Goal: Task Accomplishment & Management: Use online tool/utility

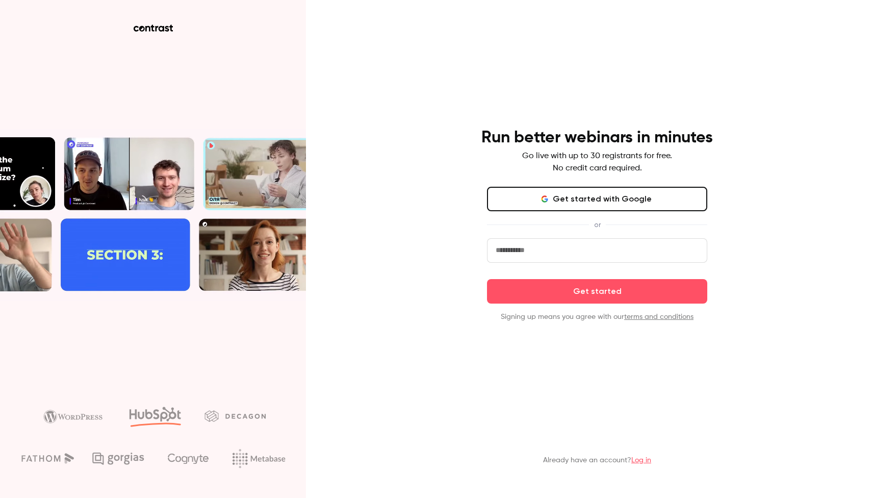
click at [520, 253] on input "email" at bounding box center [597, 250] width 220 height 24
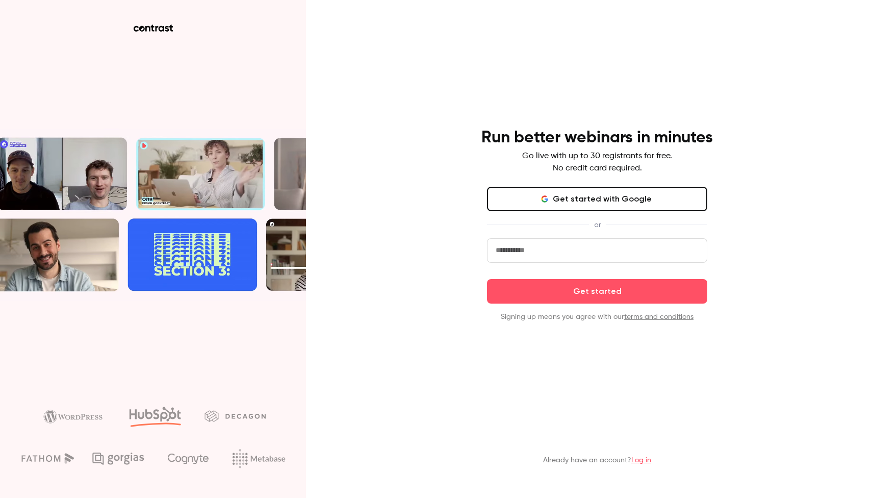
type input "**********"
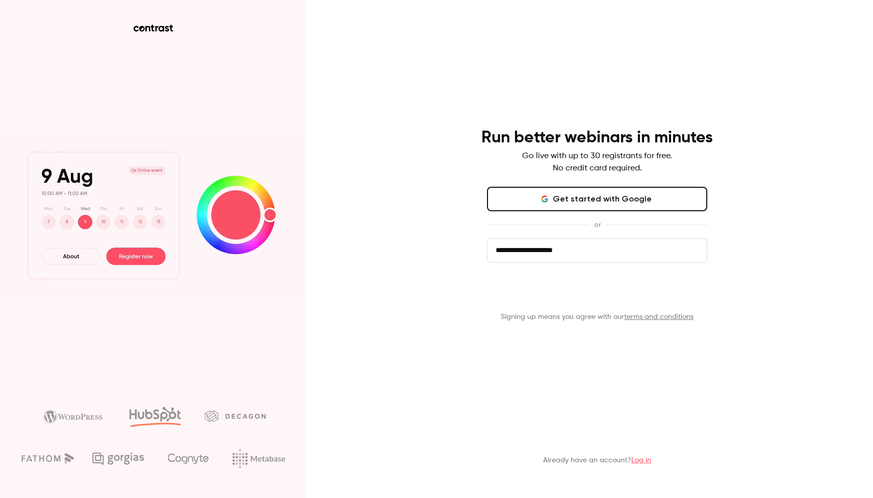
click at [581, 290] on button "Get started" at bounding box center [597, 291] width 220 height 24
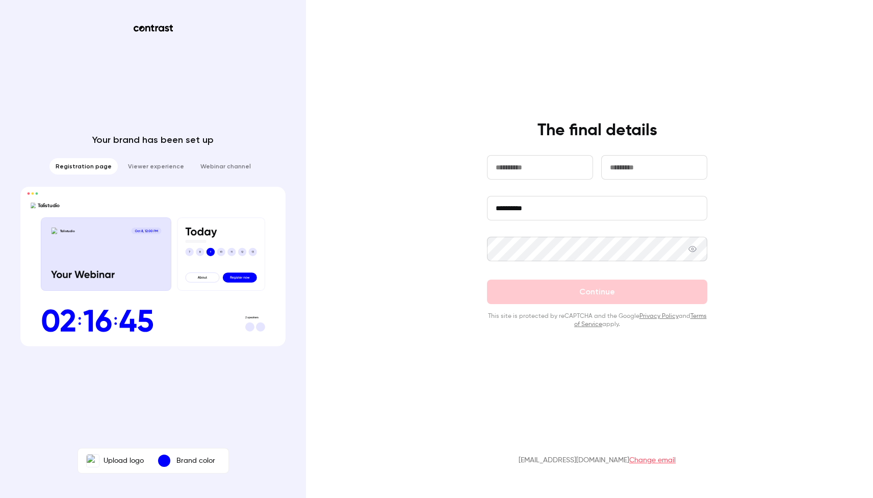
click at [91, 168] on li "Registration page" at bounding box center [83, 166] width 68 height 16
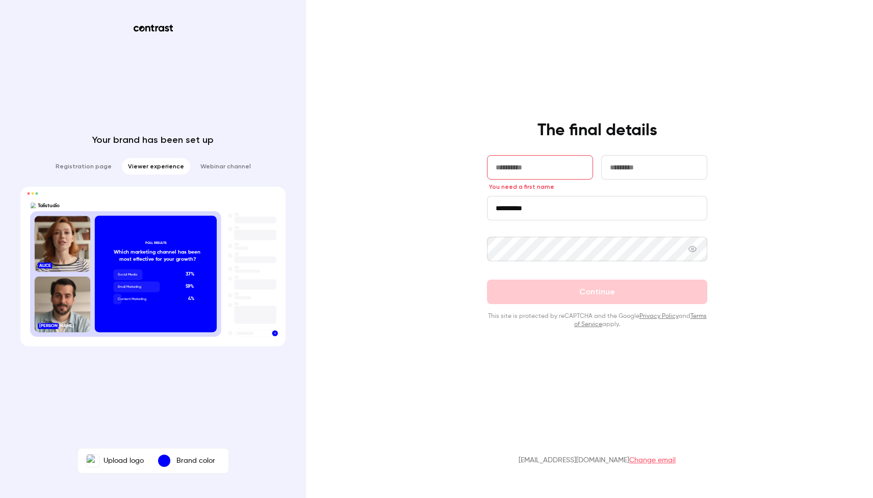
click at [144, 168] on li "Viewer experience" at bounding box center [156, 166] width 68 height 16
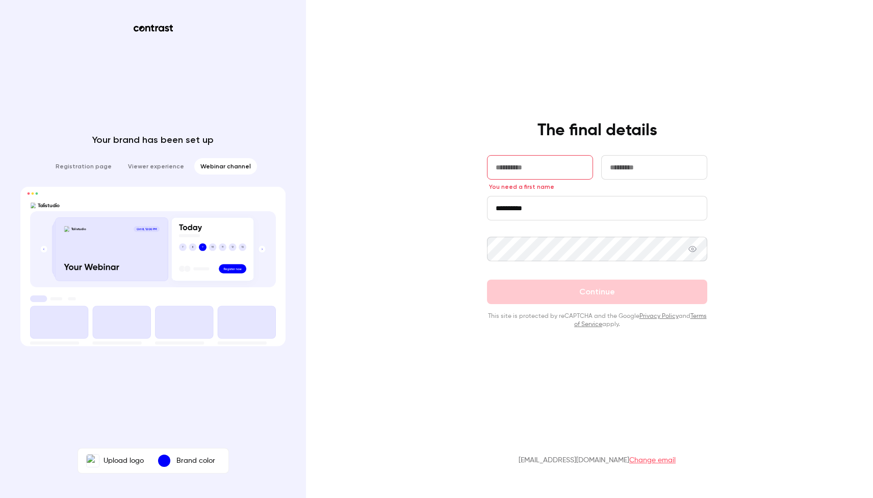
click at [218, 167] on li "Webinar channel" at bounding box center [225, 166] width 63 height 16
click at [533, 169] on input "text" at bounding box center [540, 167] width 106 height 24
type input "********"
type input "****"
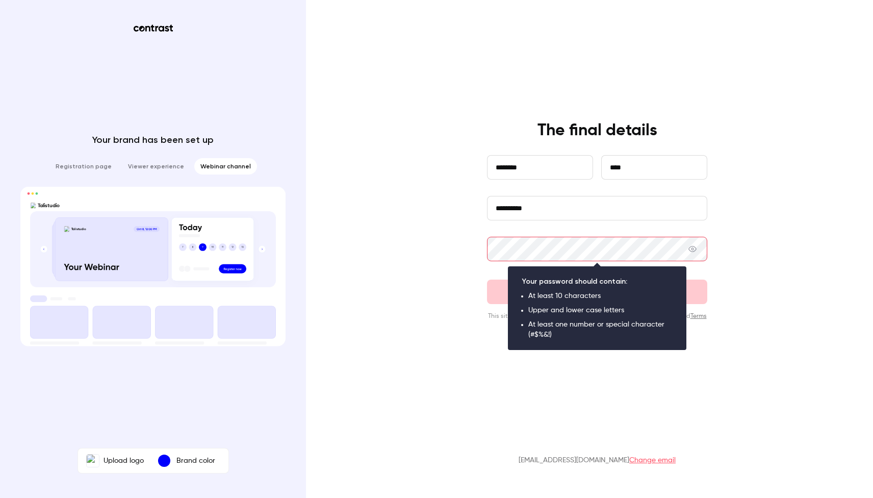
click at [574, 222] on form "**********" at bounding box center [597, 241] width 220 height 173
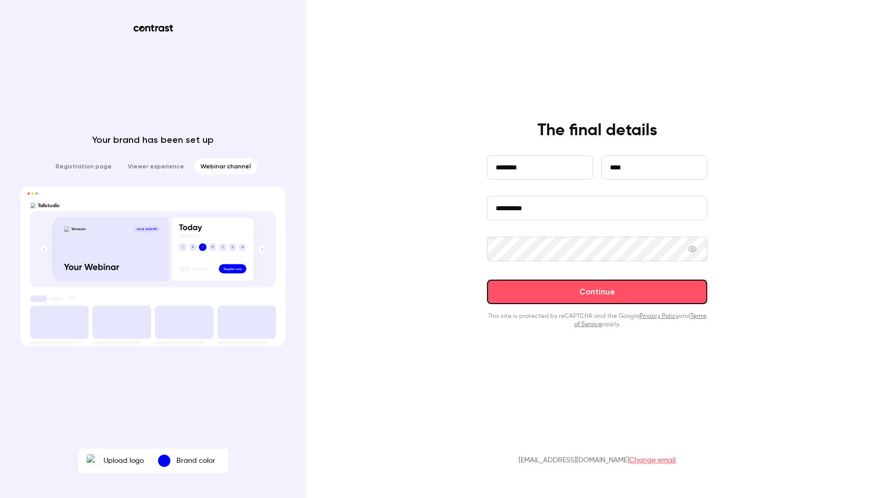
click at [636, 294] on button "Continue" at bounding box center [597, 291] width 220 height 24
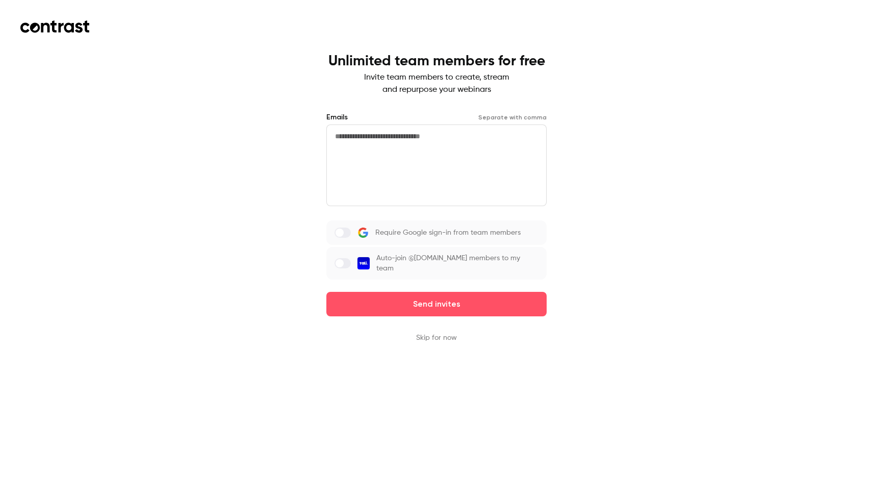
click at [443, 333] on button "Skip for now" at bounding box center [436, 337] width 41 height 10
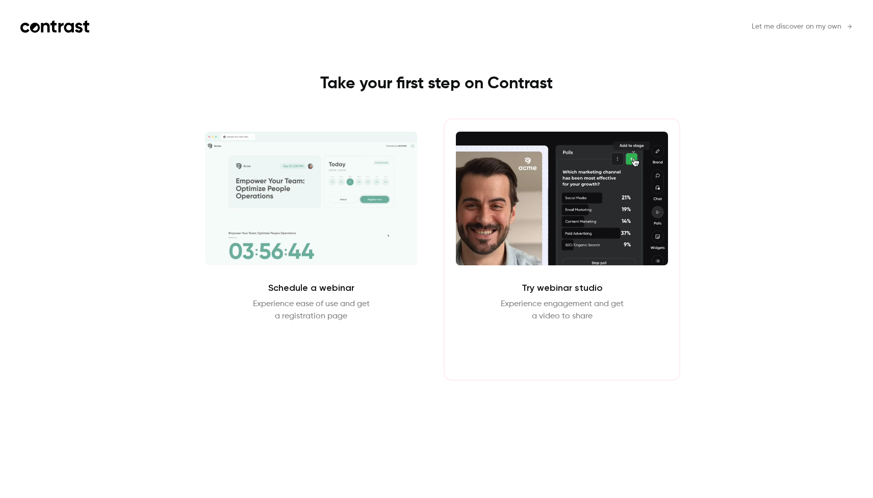
click at [549, 342] on button "Enter Studio" at bounding box center [562, 347] width 66 height 24
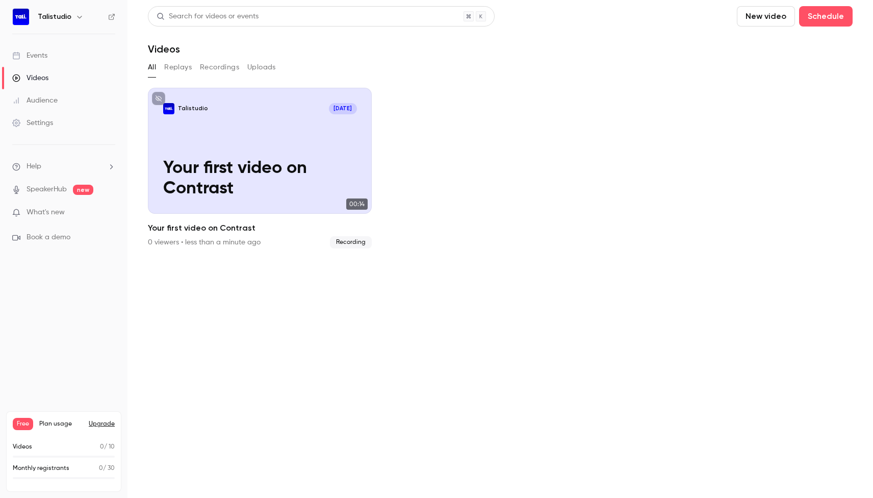
click at [497, 118] on ul "Talistudio Oct 7 Your first video on Contrast 00:14 Your first video on Contras…" at bounding box center [500, 168] width 705 height 161
click at [28, 59] on div "Events" at bounding box center [29, 55] width 35 height 10
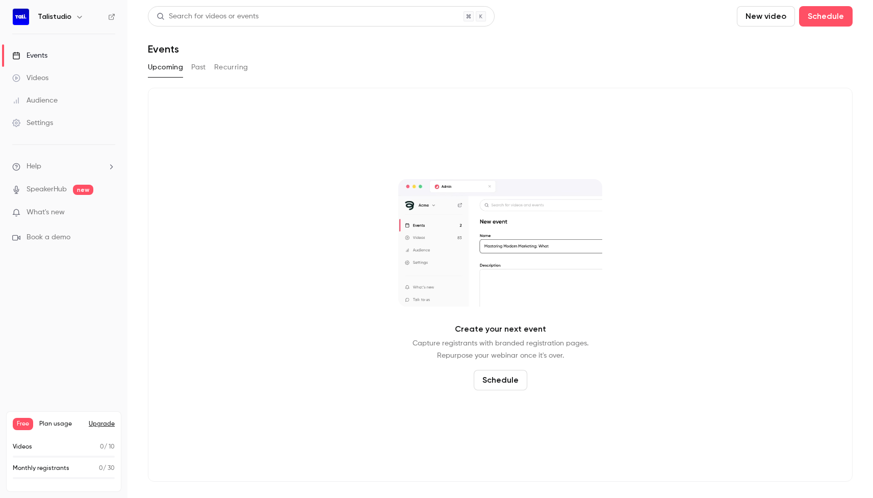
click at [39, 80] on div "Videos" at bounding box center [30, 78] width 36 height 10
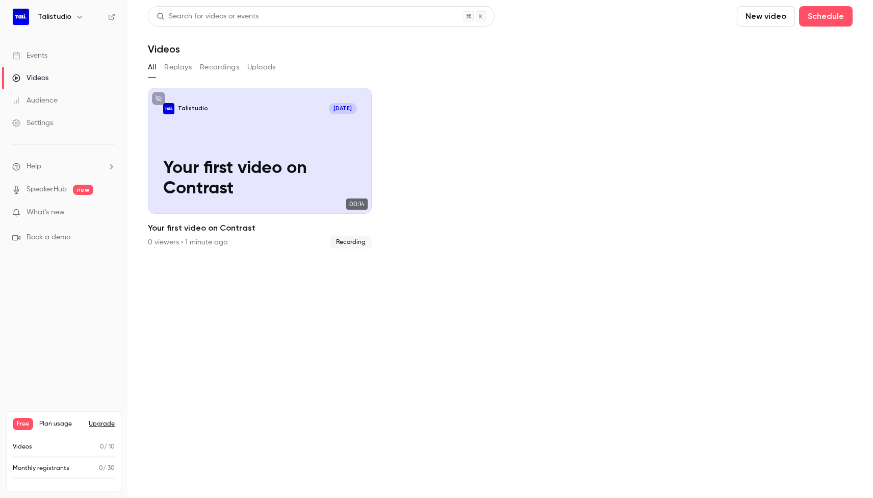
click at [53, 101] on div "Audience" at bounding box center [34, 100] width 45 height 10
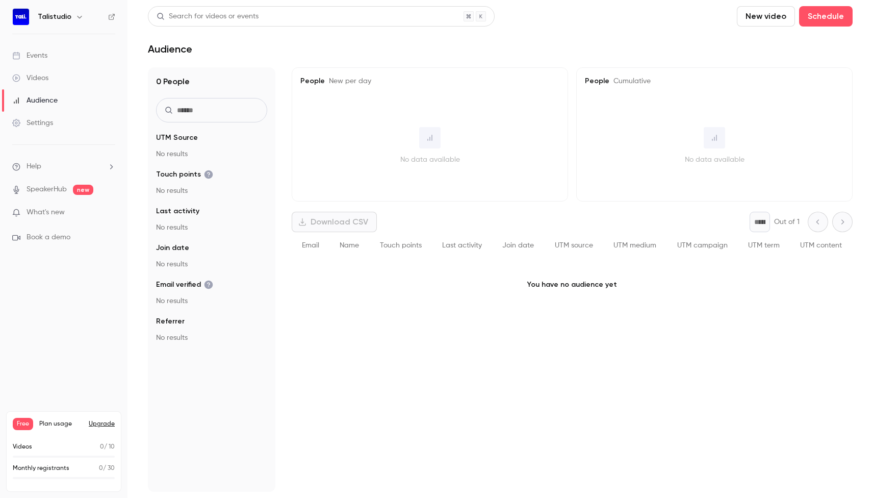
click at [44, 84] on link "Videos" at bounding box center [63, 78] width 127 height 22
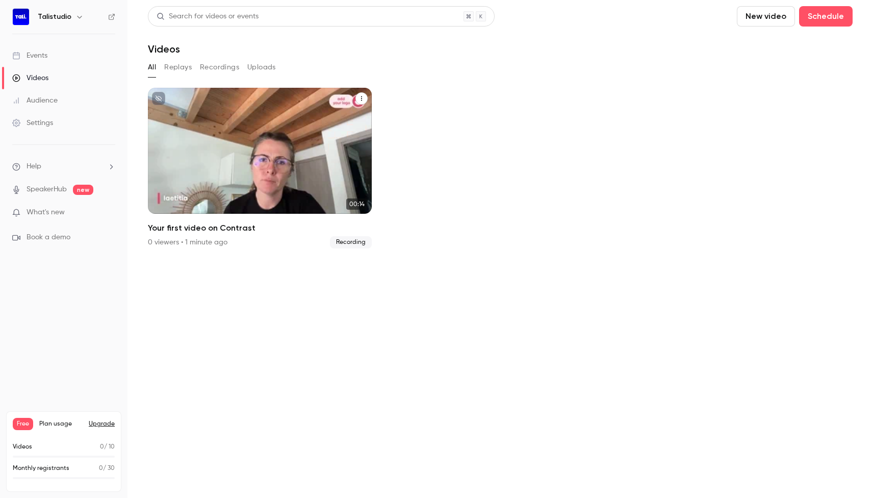
click at [363, 100] on icon "Your first video on Contrast" at bounding box center [361, 98] width 6 height 6
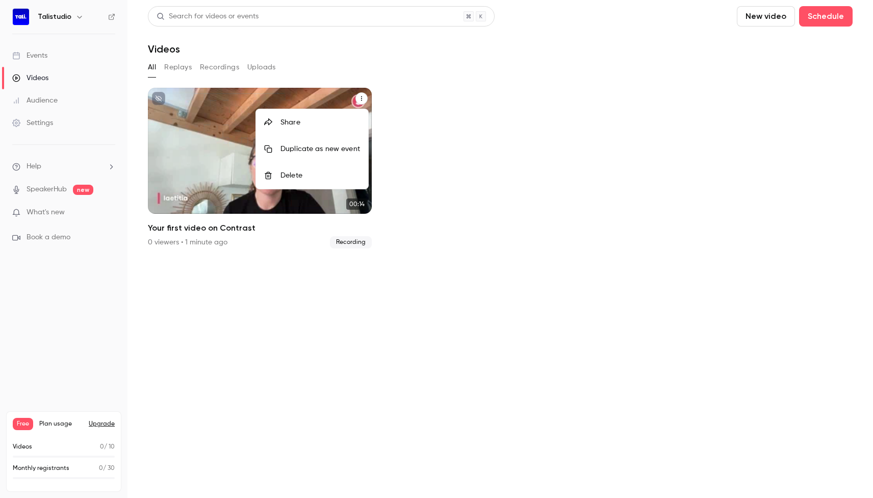
click at [293, 182] on li "Delete" at bounding box center [312, 175] width 112 height 27
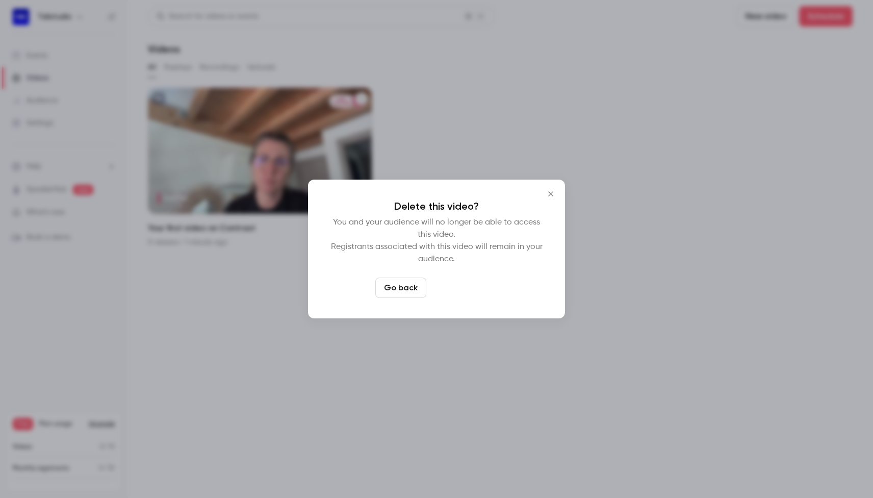
click at [475, 289] on button "Delete video" at bounding box center [464, 287] width 68 height 20
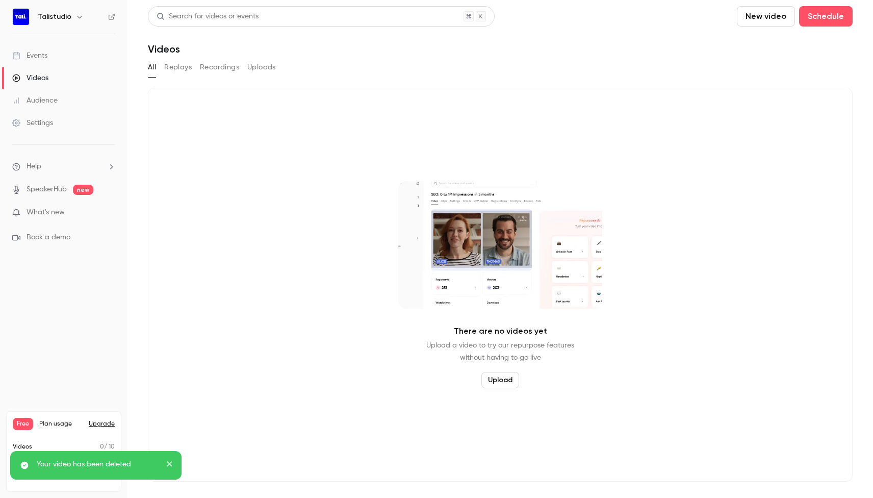
click at [761, 14] on button "New video" at bounding box center [766, 16] width 58 height 20
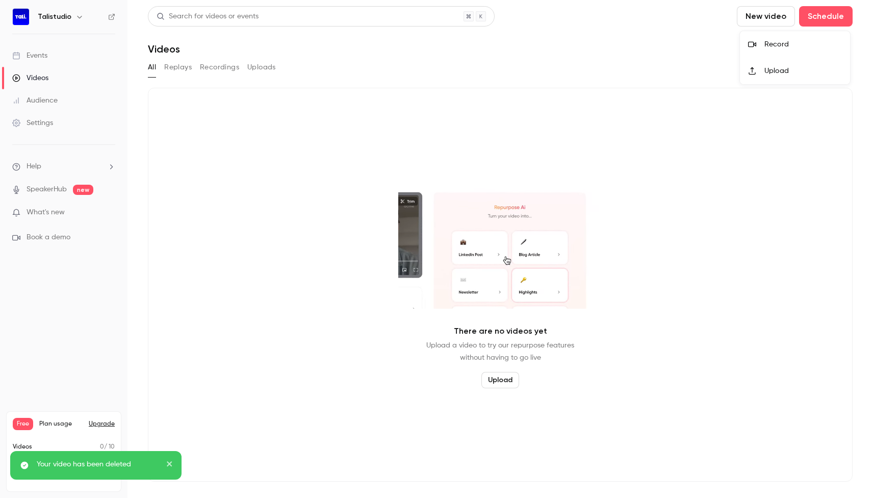
click at [681, 33] on div at bounding box center [436, 249] width 873 height 498
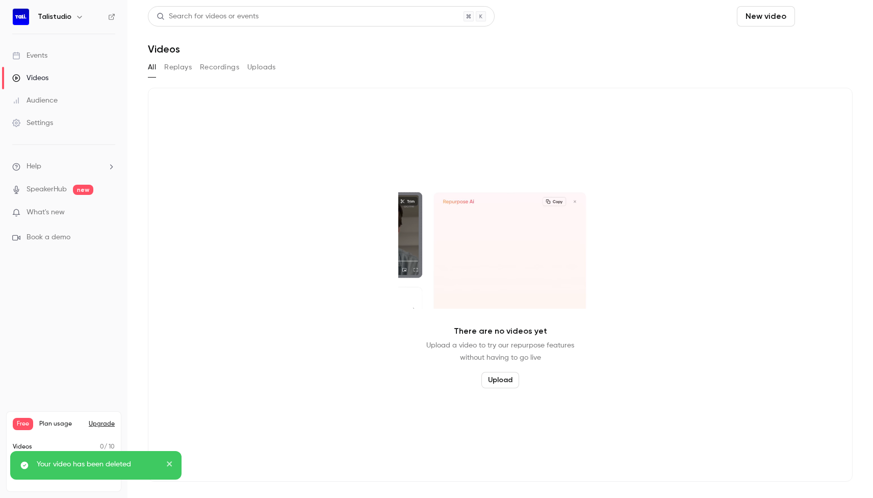
click at [828, 18] on button "Schedule" at bounding box center [826, 16] width 54 height 20
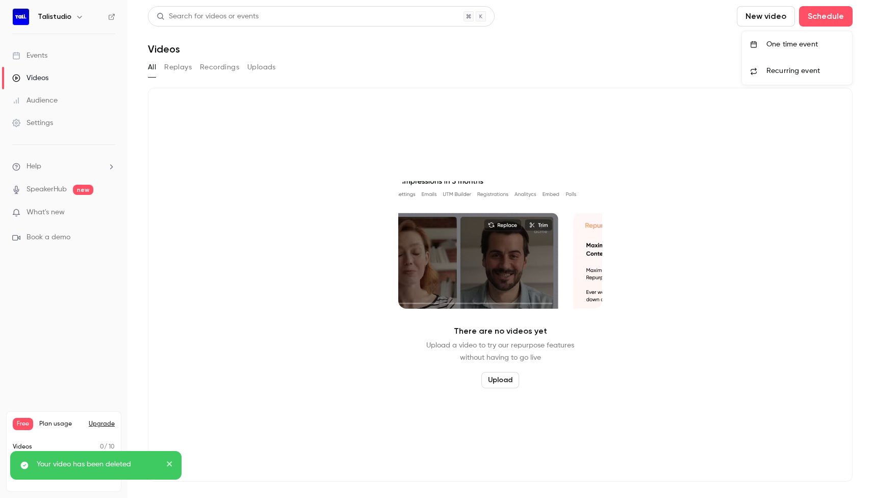
click at [62, 288] on div at bounding box center [436, 249] width 873 height 498
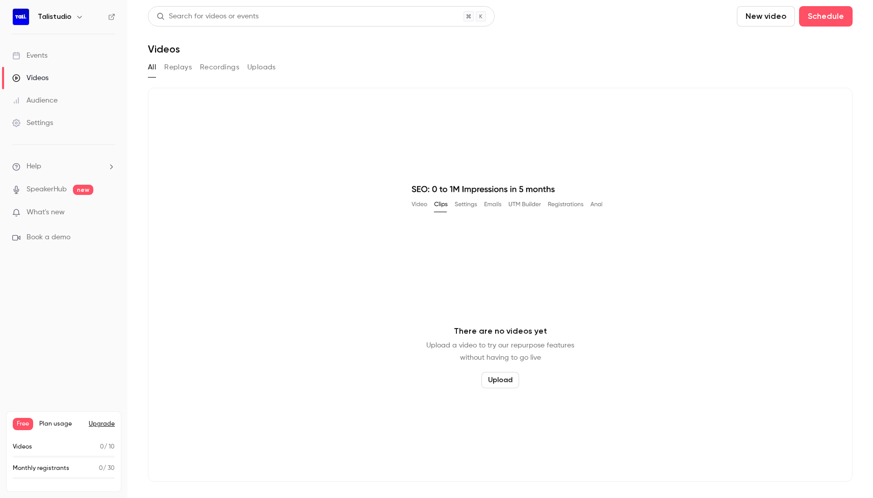
click at [46, 126] on div "Settings" at bounding box center [32, 123] width 41 height 10
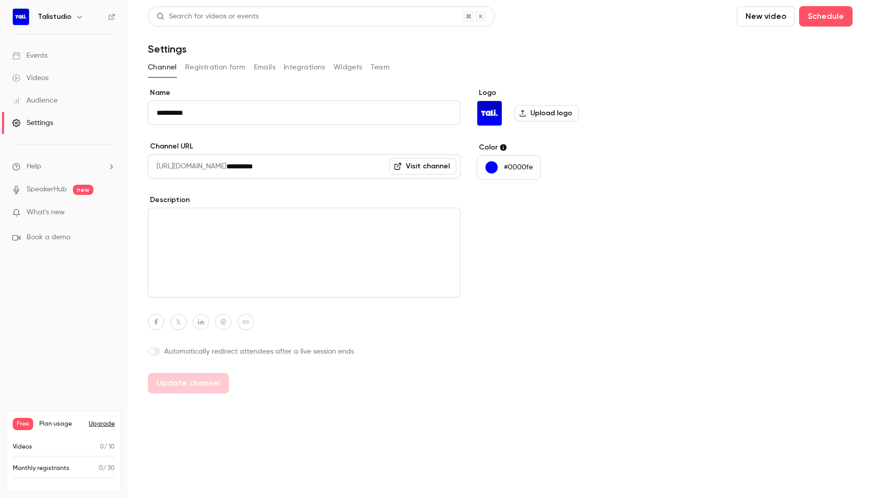
click at [46, 104] on div "Audience" at bounding box center [34, 100] width 45 height 10
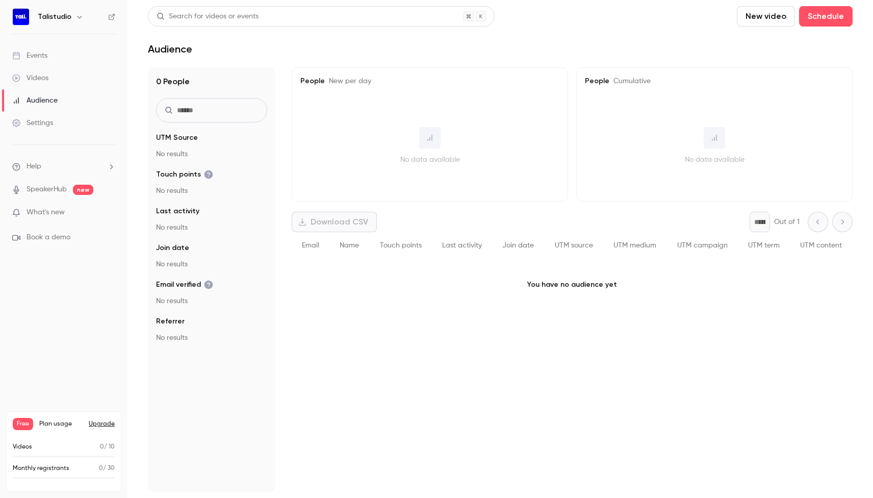
click at [67, 75] on link "Videos" at bounding box center [63, 78] width 127 height 22
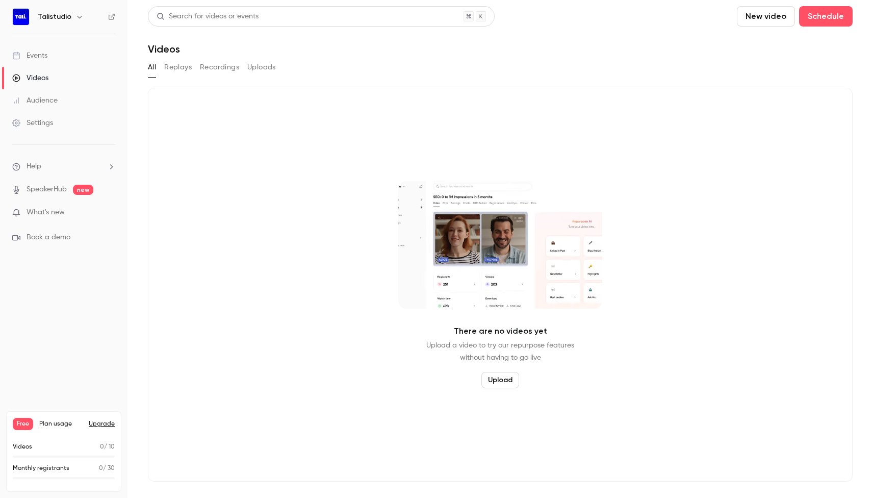
click at [42, 61] on link "Events" at bounding box center [63, 55] width 127 height 22
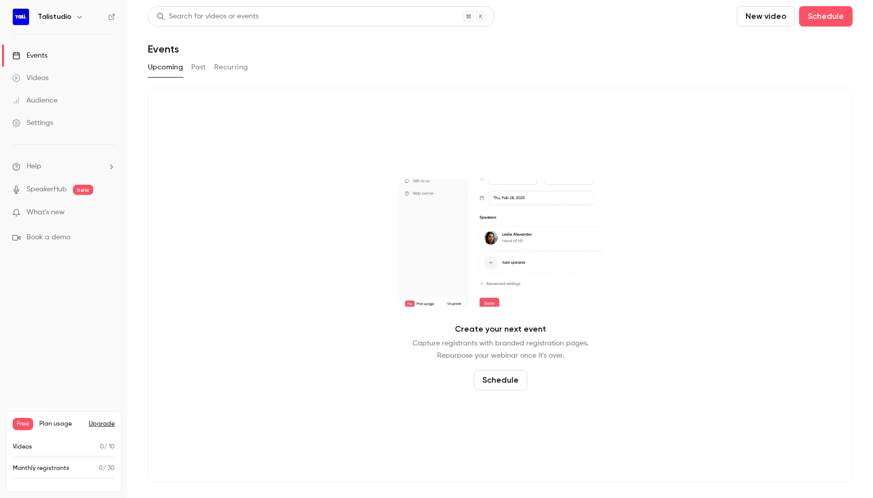
click at [201, 66] on button "Past" at bounding box center [198, 67] width 15 height 16
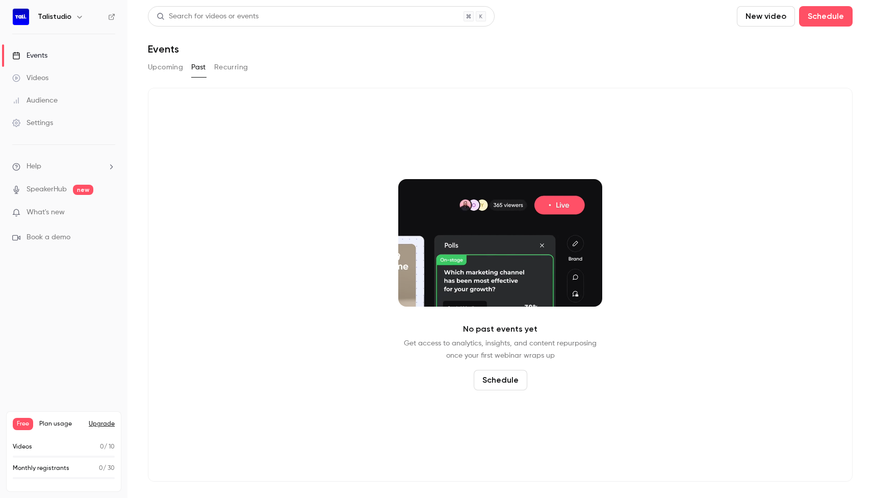
click at [225, 66] on button "Recurring" at bounding box center [231, 67] width 34 height 16
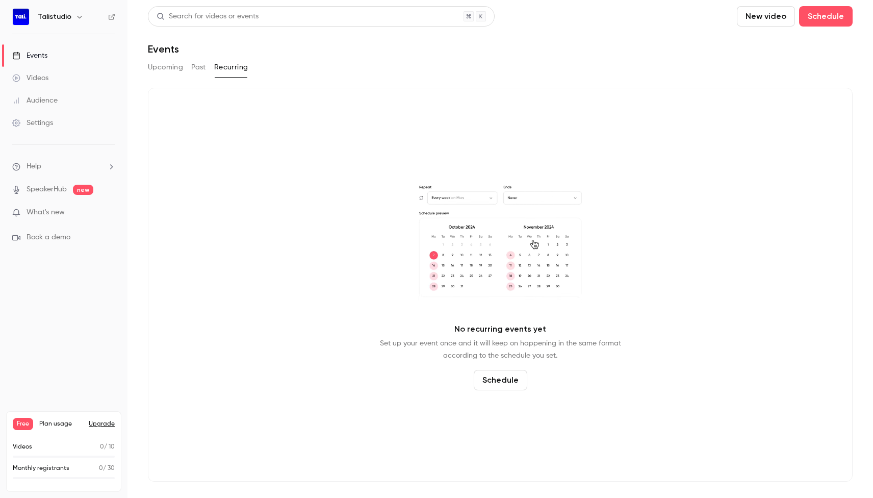
click at [167, 65] on button "Upcoming" at bounding box center [165, 67] width 35 height 16
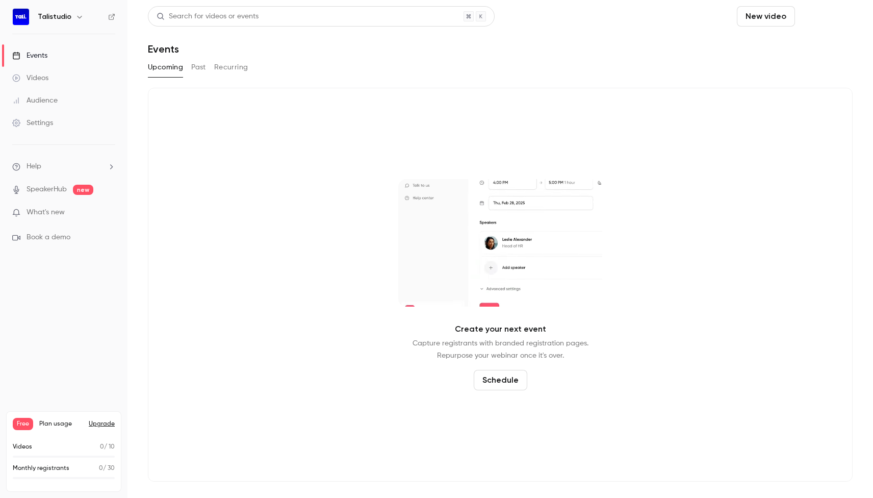
click at [831, 18] on button "Schedule" at bounding box center [826, 16] width 54 height 20
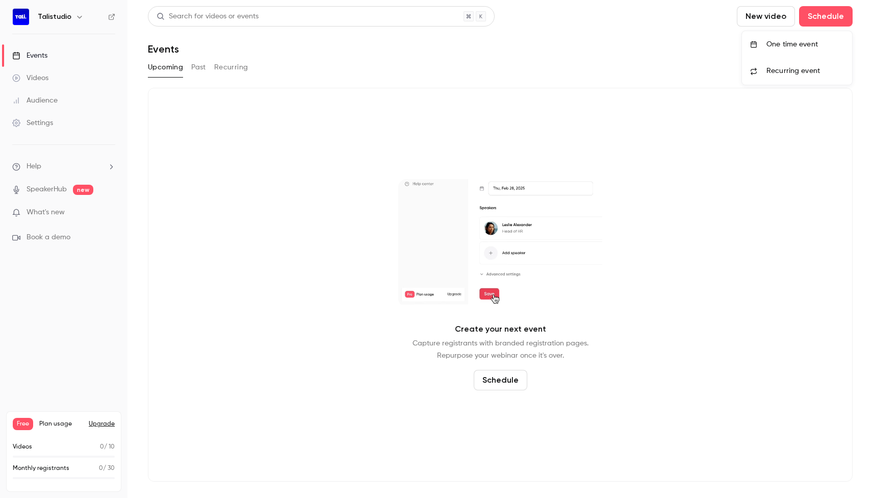
click at [811, 48] on div "One time event" at bounding box center [805, 44] width 78 height 10
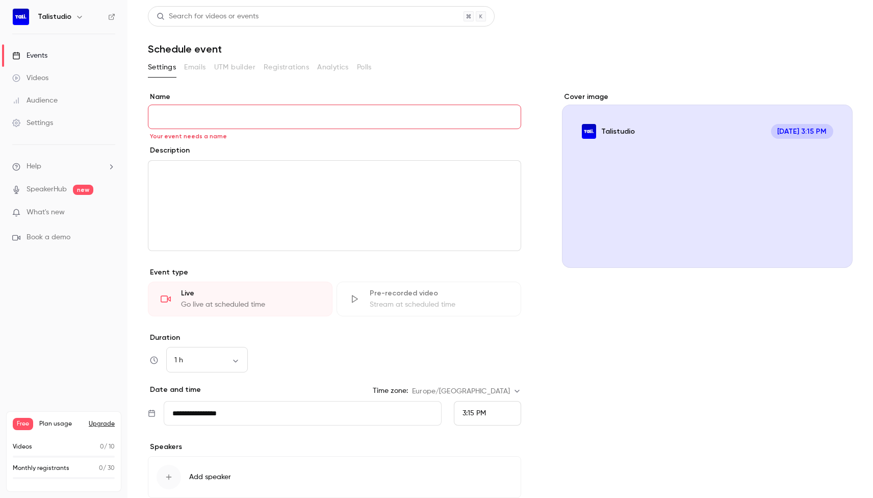
click at [183, 121] on input "Name" at bounding box center [334, 117] width 373 height 24
type input "****"
click at [207, 187] on div "editor" at bounding box center [334, 206] width 372 height 90
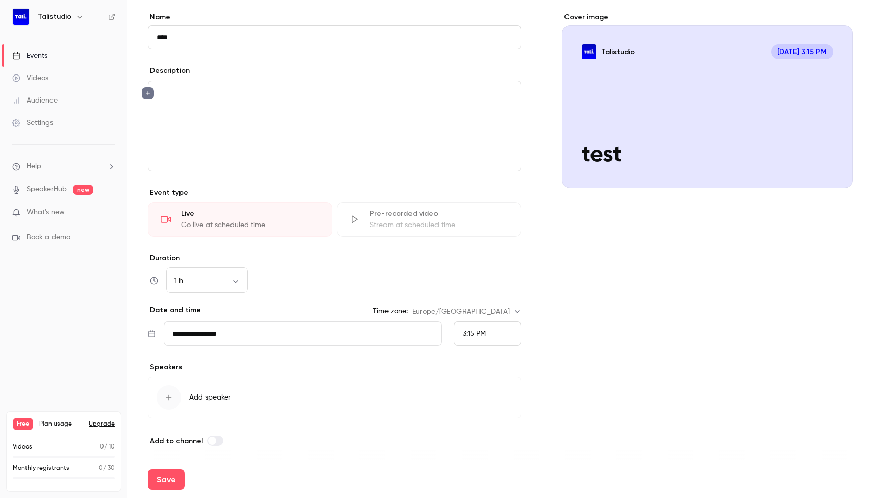
scroll to position [82, 0]
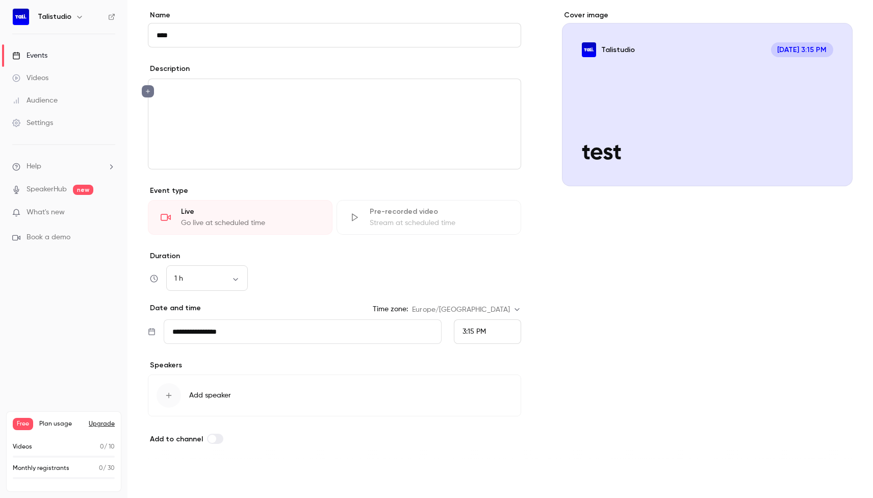
click at [173, 474] on button "Save" at bounding box center [166, 479] width 37 height 20
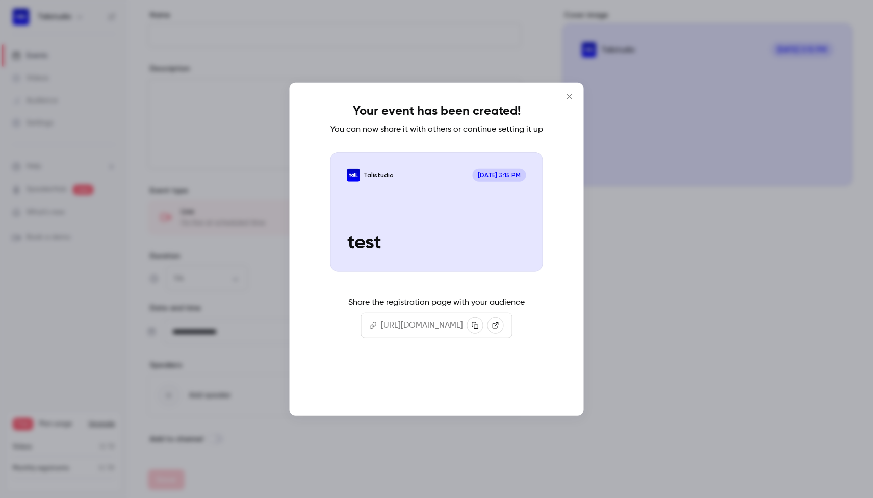
click at [458, 395] on button "Continue" at bounding box center [437, 382] width 102 height 24
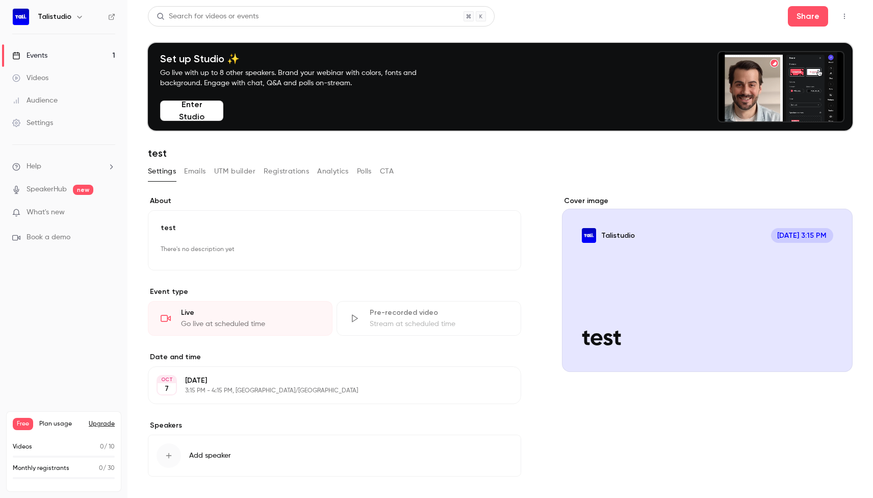
click at [199, 173] on button "Emails" at bounding box center [194, 171] width 21 height 16
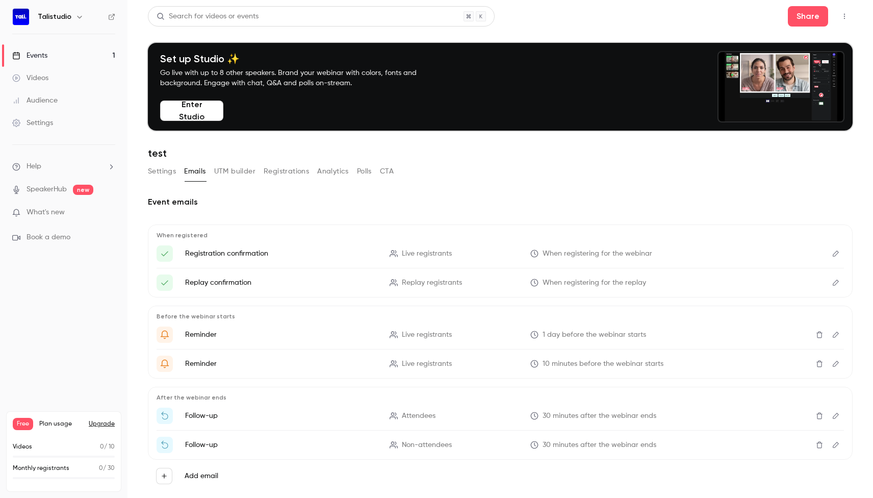
click at [162, 175] on button "Settings" at bounding box center [162, 171] width 28 height 16
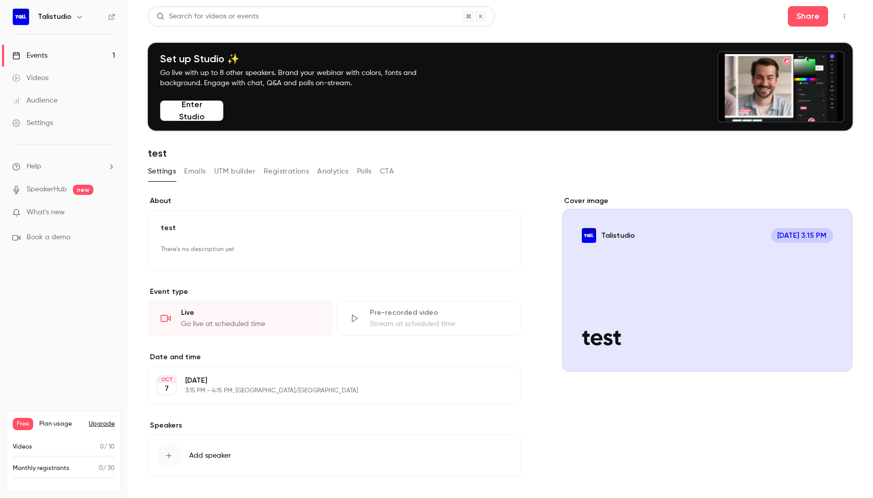
click at [188, 175] on button "Emails" at bounding box center [194, 171] width 21 height 16
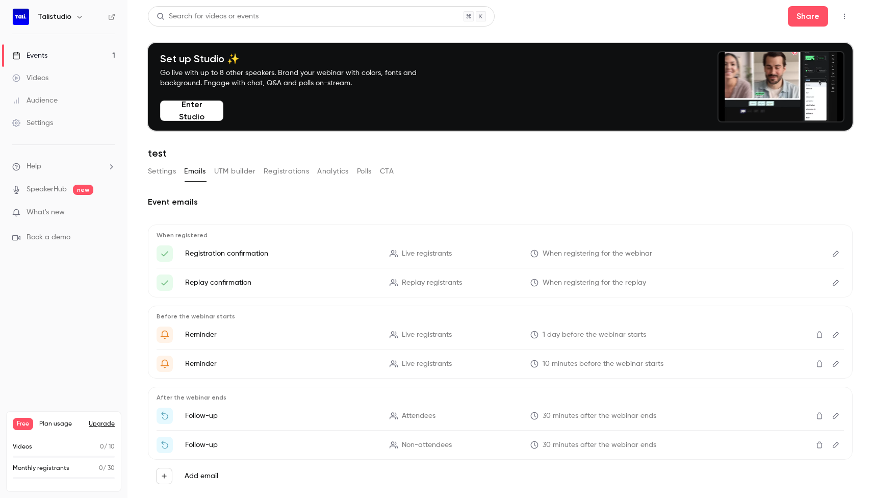
click at [143, 173] on main "Search for videos or events Share Set up Studio ✨ Go live with up to 8 other sp…" at bounding box center [500, 249] width 746 height 498
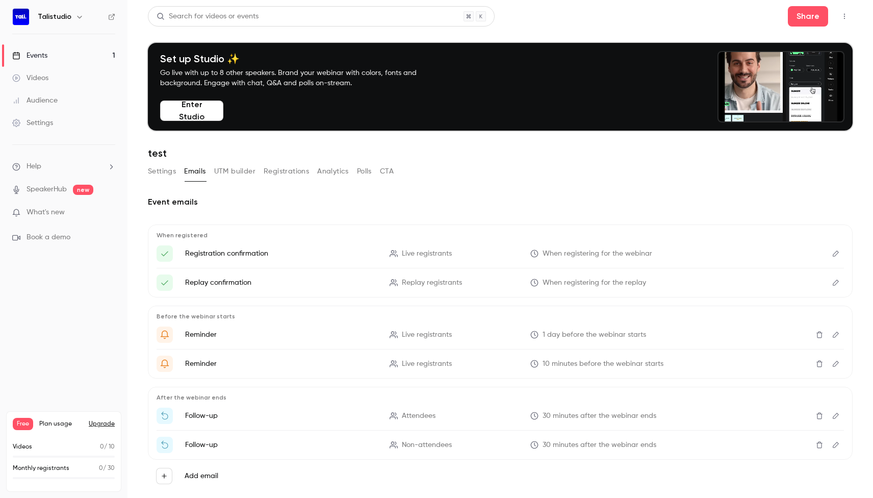
click at [149, 173] on button "Settings" at bounding box center [162, 171] width 28 height 16
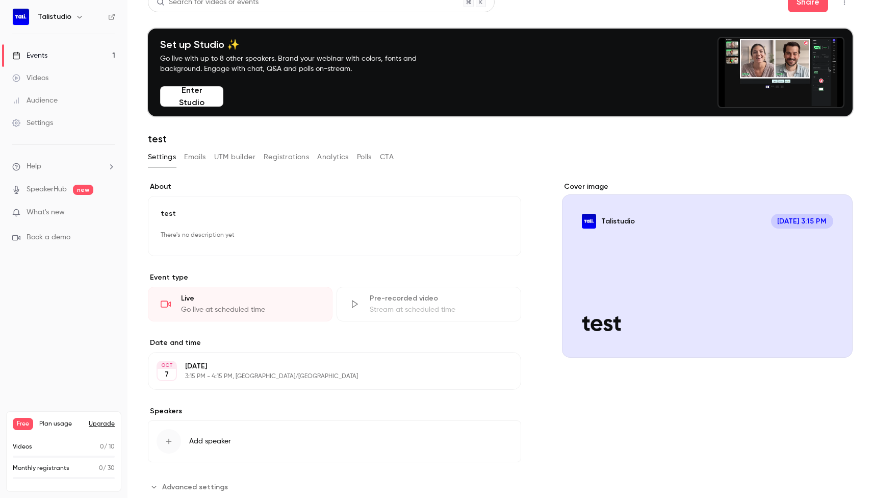
scroll to position [7, 0]
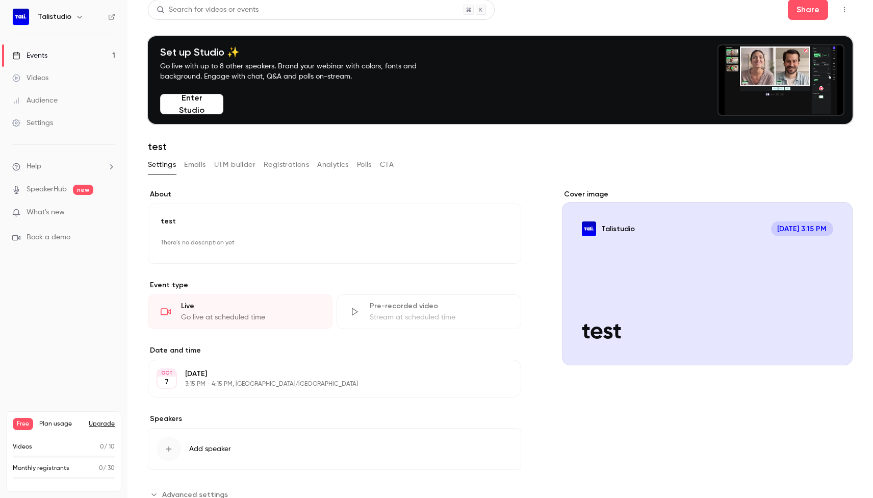
click at [196, 164] on button "Emails" at bounding box center [194, 165] width 21 height 16
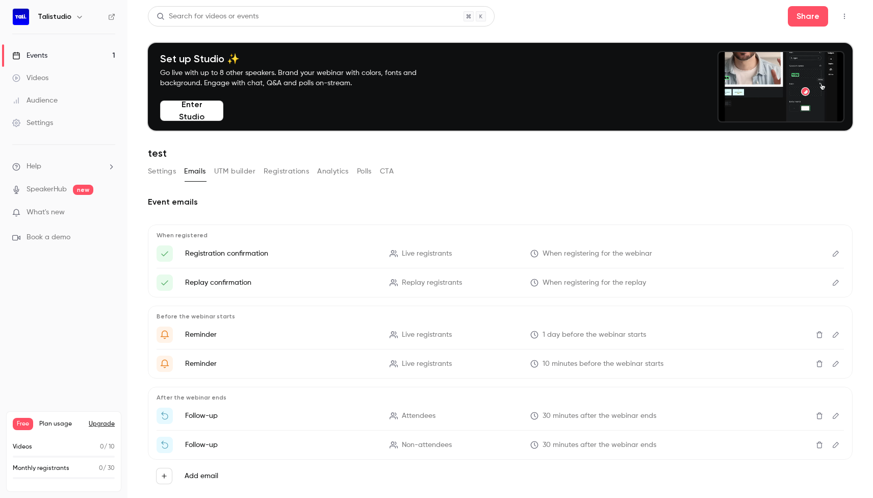
scroll to position [21, 0]
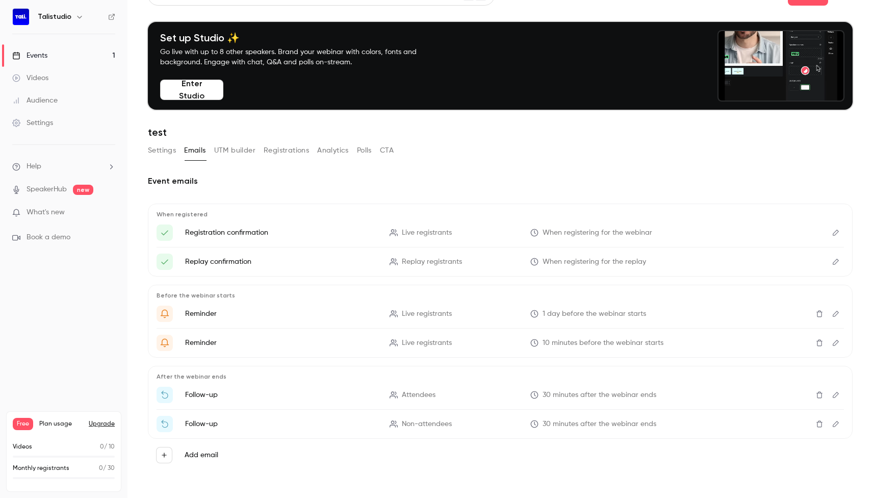
click at [240, 150] on button "UTM builder" at bounding box center [234, 150] width 41 height 16
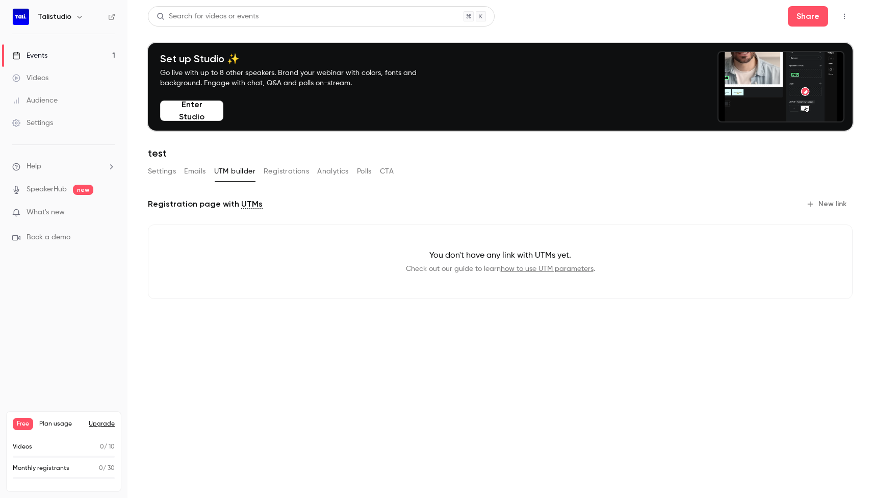
click at [279, 171] on button "Registrations" at bounding box center [286, 171] width 45 height 16
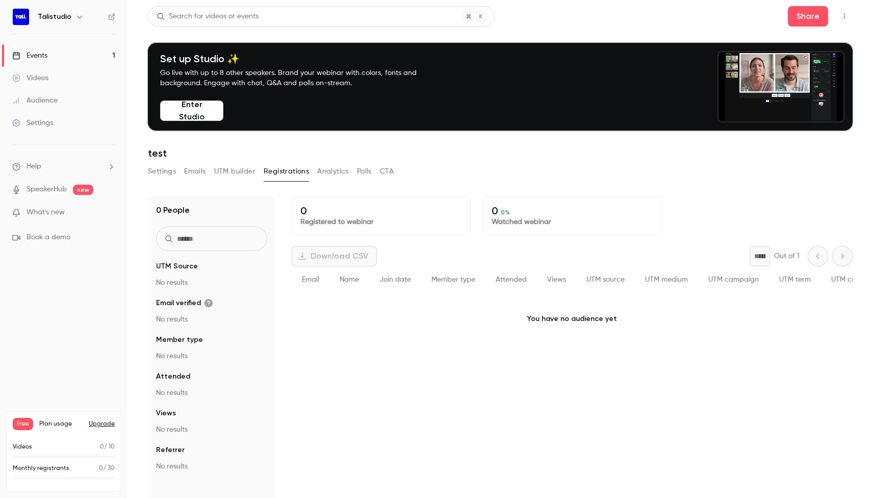
click at [333, 175] on button "Analytics" at bounding box center [333, 171] width 32 height 16
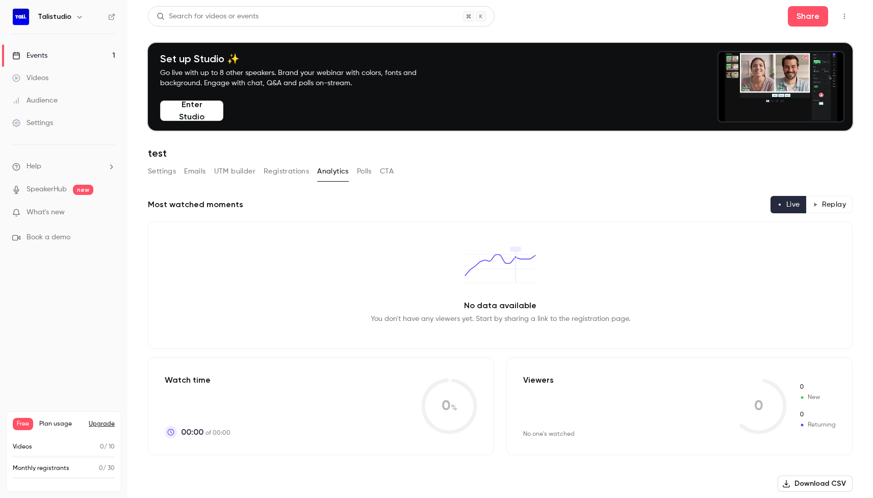
click at [362, 175] on button "Polls" at bounding box center [364, 171] width 15 height 16
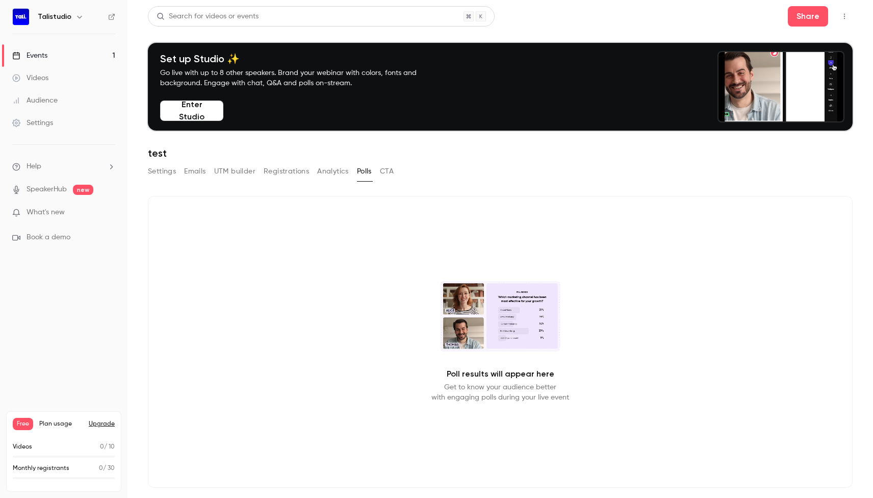
click at [397, 173] on div "Settings Emails UTM builder Registrations Analytics Polls CTA" at bounding box center [500, 173] width 705 height 20
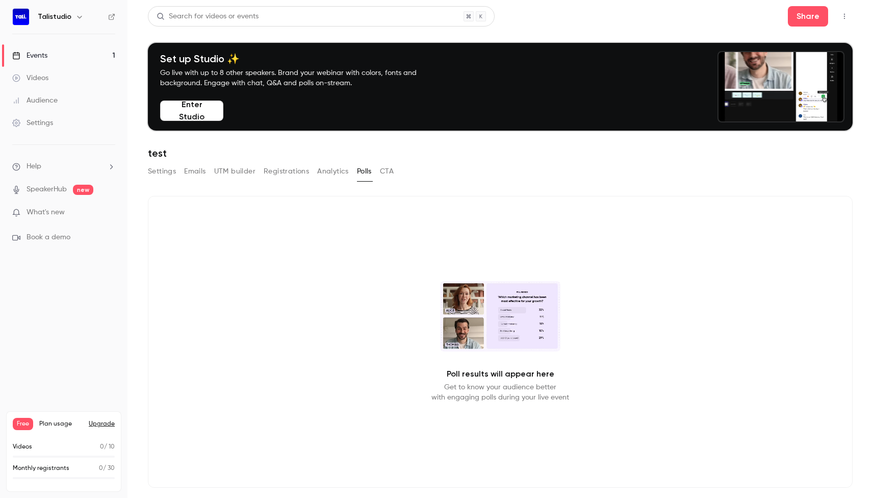
click at [392, 172] on button "CTA" at bounding box center [387, 171] width 14 height 16
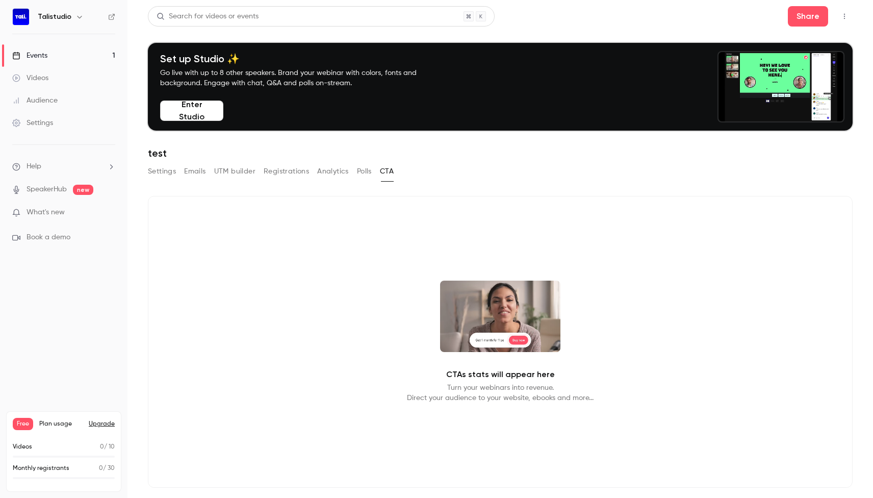
click at [206, 113] on button "Enter Studio" at bounding box center [191, 110] width 63 height 20
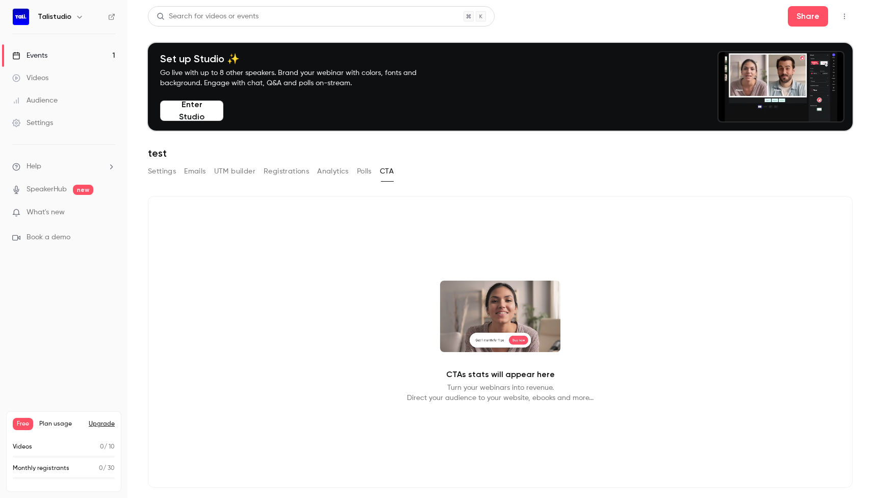
click at [73, 18] on button "button" at bounding box center [79, 17] width 12 height 12
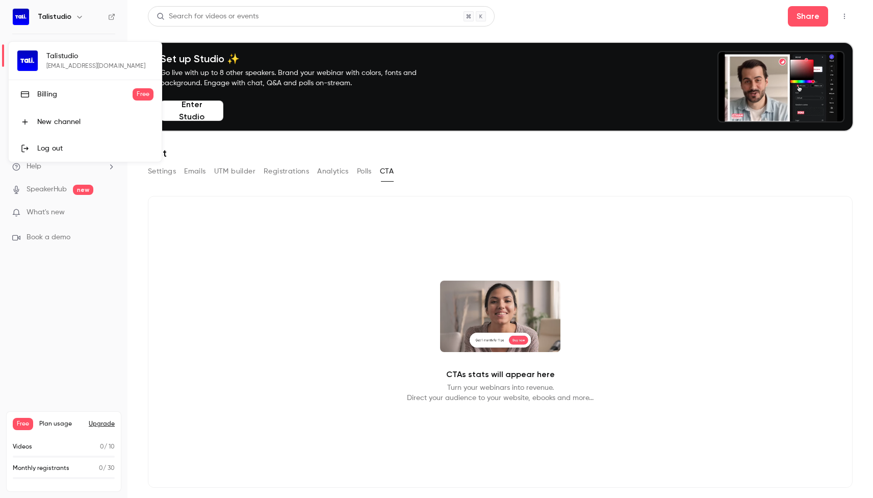
click at [72, 18] on div at bounding box center [436, 249] width 873 height 498
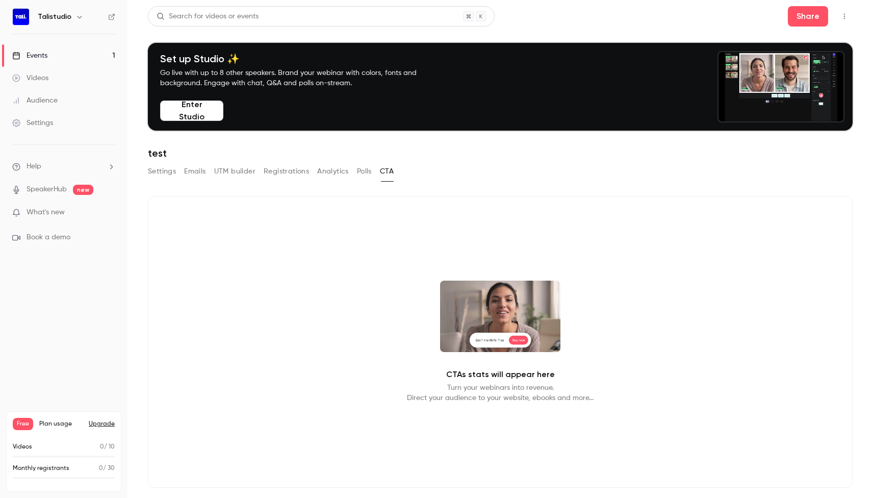
click at [75, 18] on icon "button" at bounding box center [79, 17] width 8 height 8
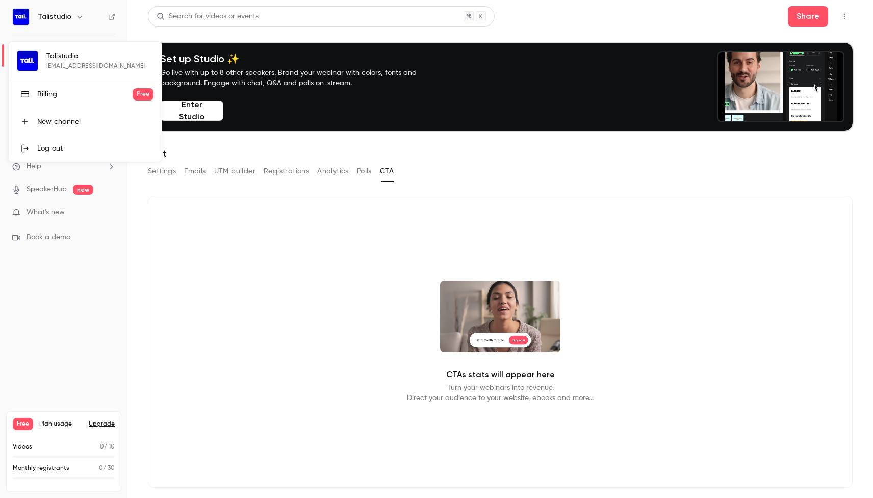
click at [79, 19] on div at bounding box center [436, 249] width 873 height 498
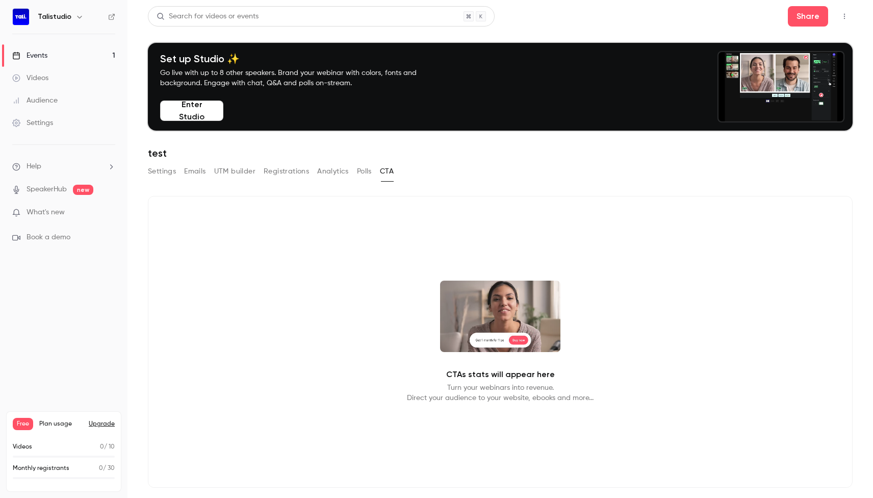
click at [165, 166] on button "Settings" at bounding box center [162, 171] width 28 height 16
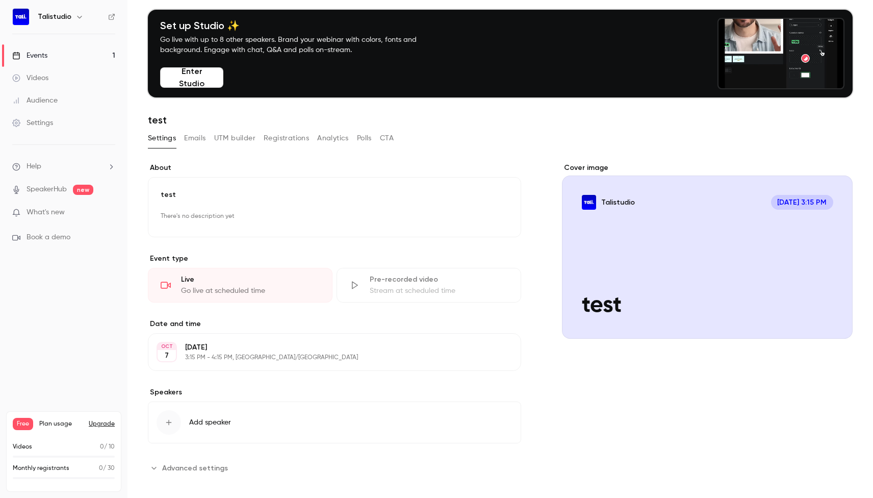
scroll to position [39, 0]
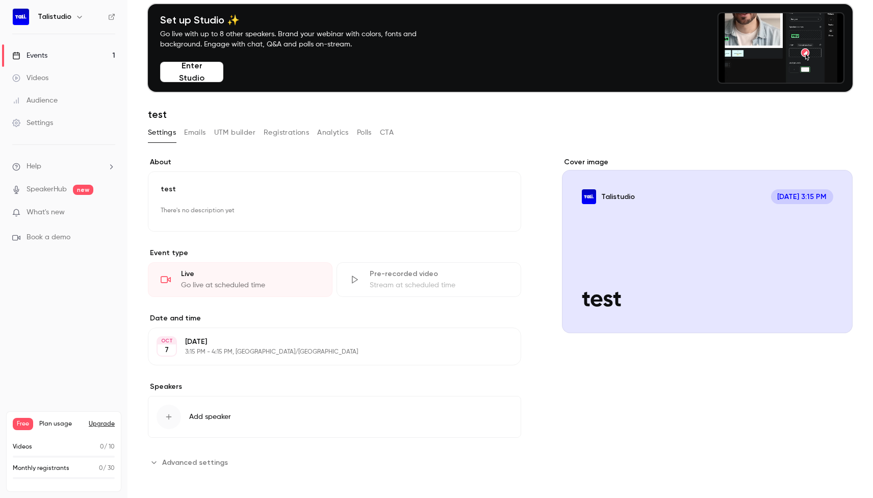
click at [836, 315] on icon "Cover image" at bounding box center [834, 315] width 7 height 7
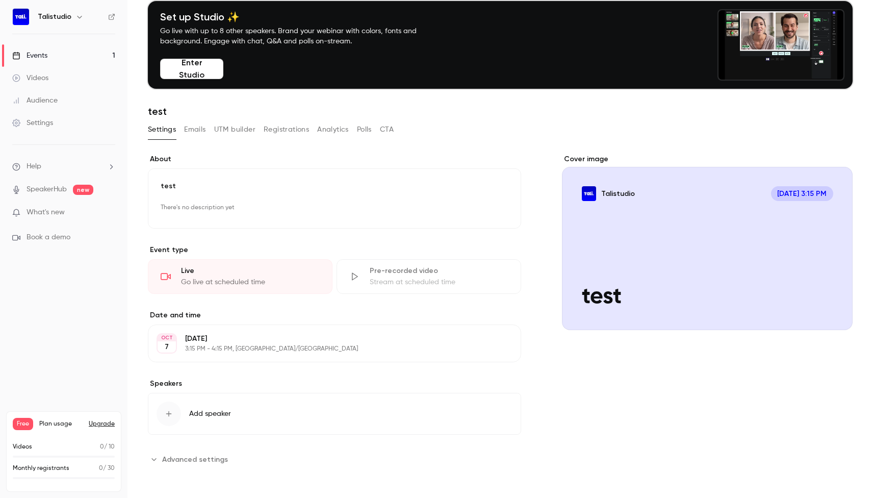
click at [194, 134] on button "Emails" at bounding box center [194, 129] width 21 height 16
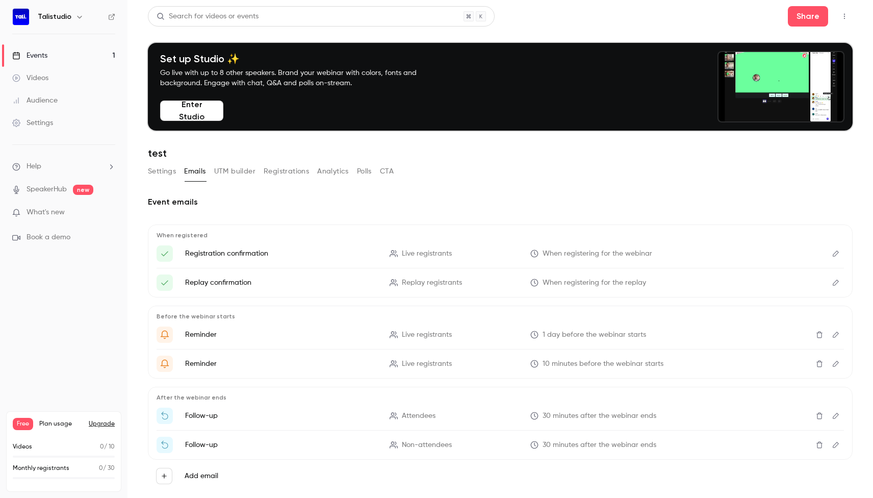
click at [229, 174] on button "UTM builder" at bounding box center [234, 171] width 41 height 16
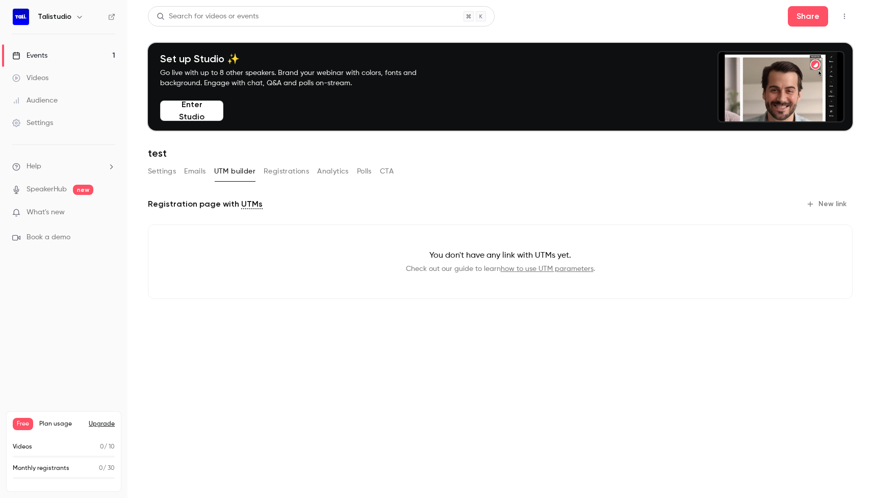
click at [274, 172] on button "Registrations" at bounding box center [286, 171] width 45 height 16
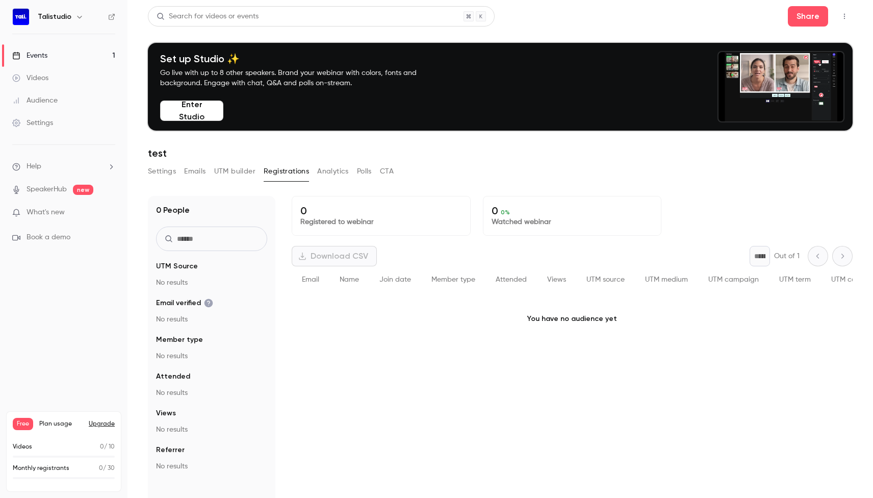
click at [333, 169] on button "Analytics" at bounding box center [333, 171] width 32 height 16
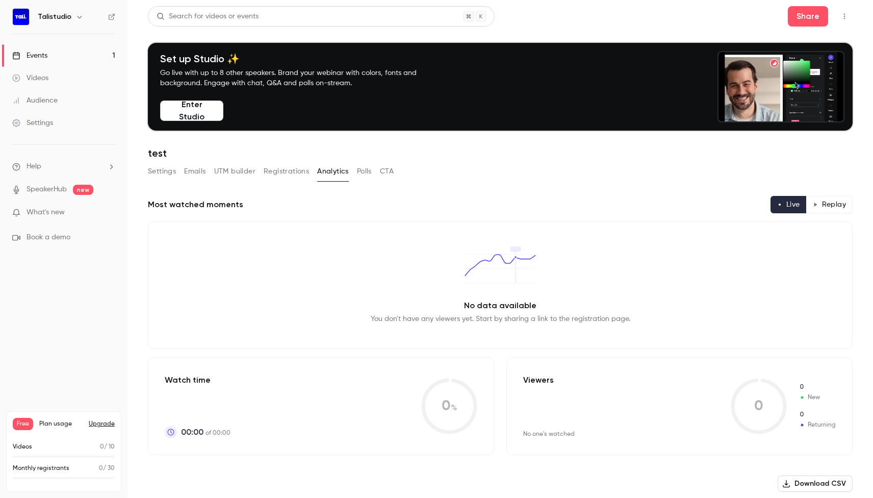
click at [359, 170] on button "Polls" at bounding box center [364, 171] width 15 height 16
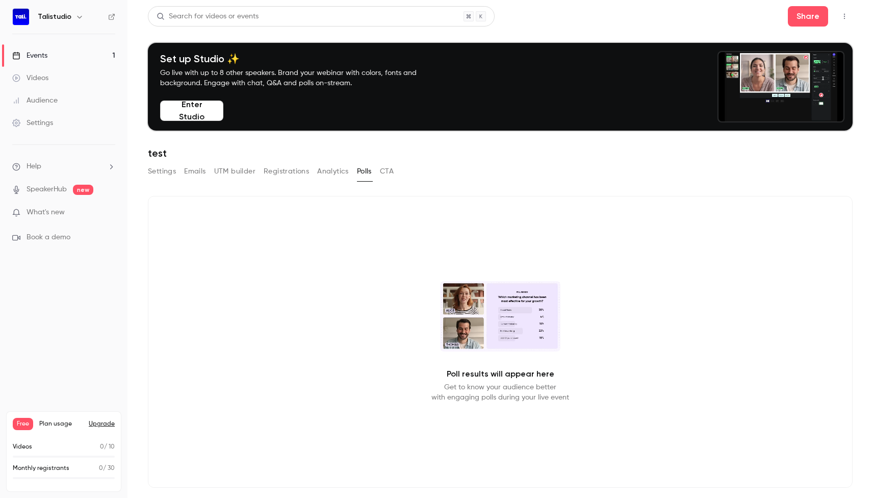
click at [390, 172] on button "CTA" at bounding box center [387, 171] width 14 height 16
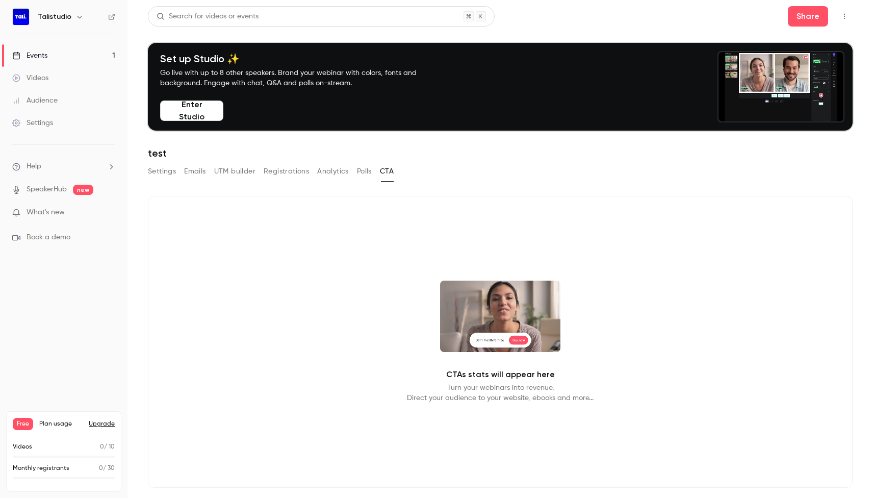
click at [518, 338] on video at bounding box center [500, 315] width 120 height 71
click at [205, 110] on button "Enter Studio" at bounding box center [191, 110] width 63 height 20
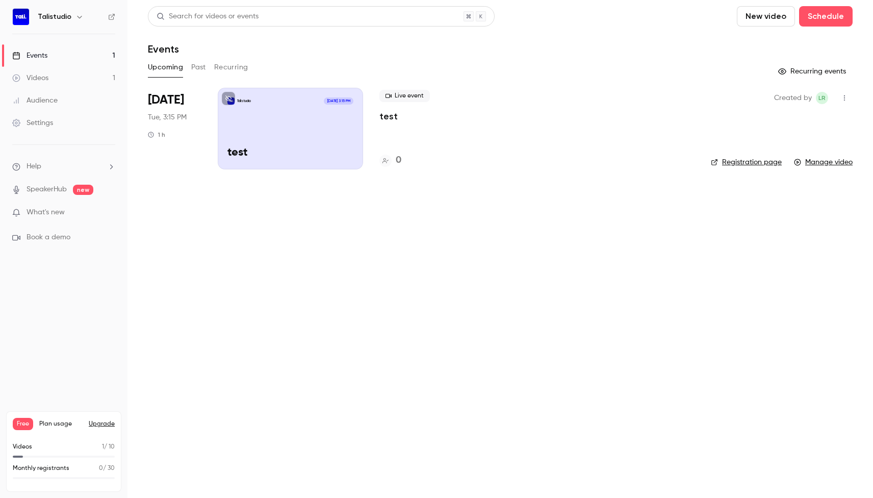
click at [475, 137] on div "Live event test 0" at bounding box center [536, 129] width 315 height 82
click at [219, 145] on div "Talistudio [DATE] 3:15 PM test" at bounding box center [290, 129] width 145 height 82
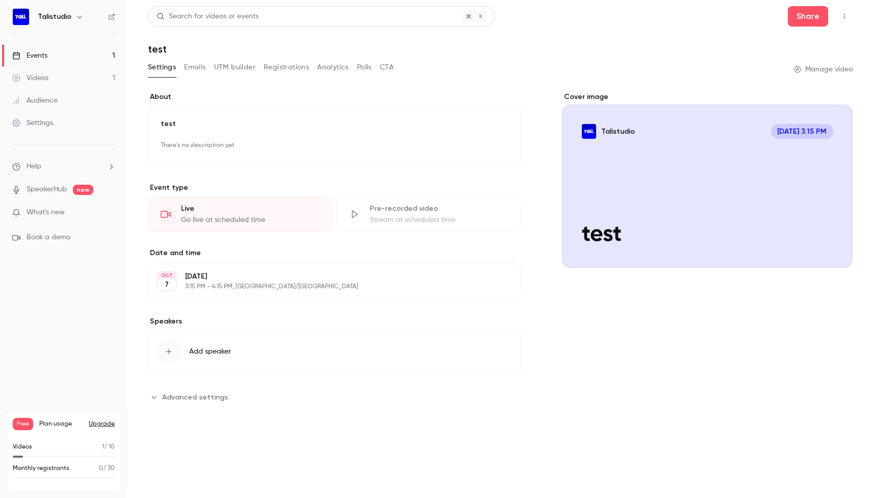
click at [190, 68] on button "Emails" at bounding box center [194, 67] width 21 height 16
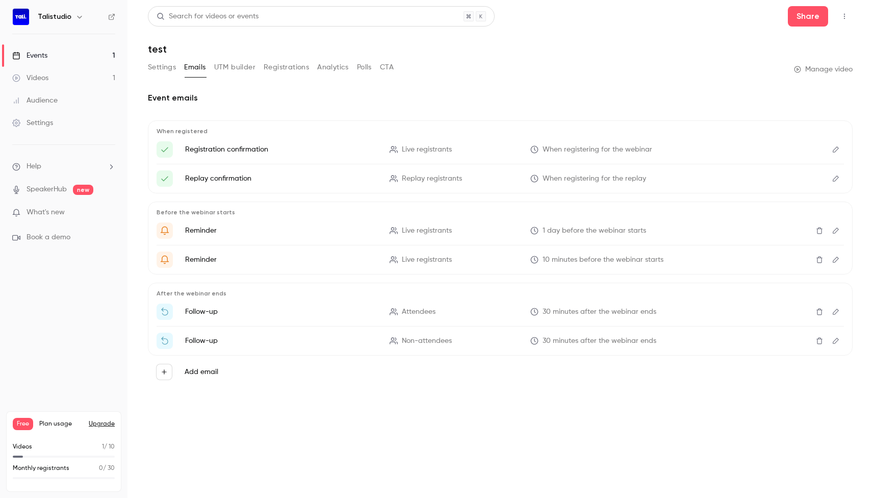
click at [163, 70] on button "Settings" at bounding box center [162, 67] width 28 height 16
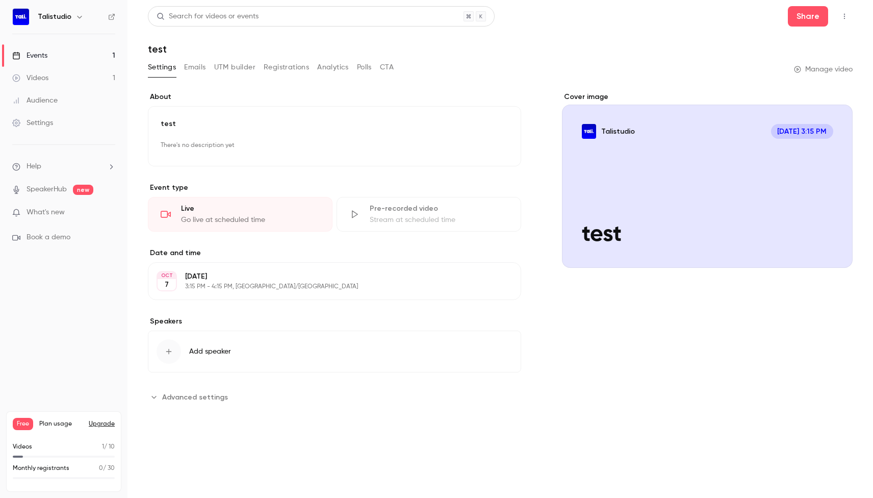
click at [296, 66] on button "Registrations" at bounding box center [286, 67] width 45 height 16
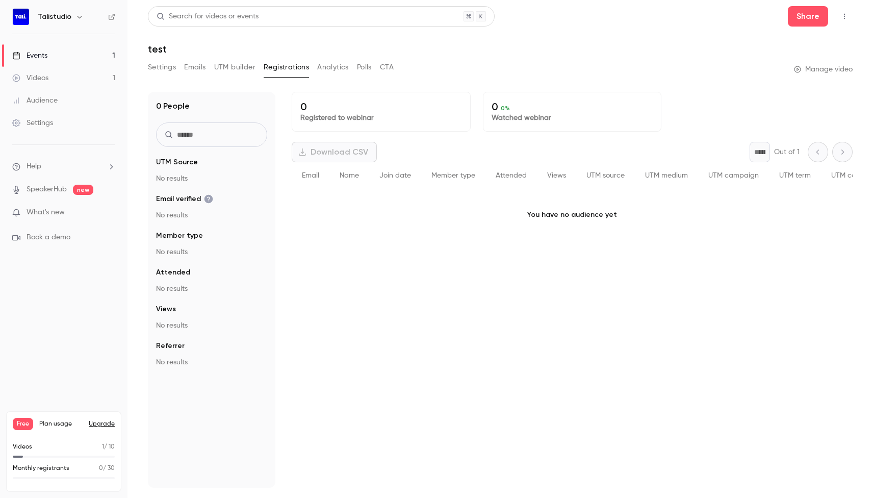
click at [359, 66] on button "Polls" at bounding box center [364, 67] width 15 height 16
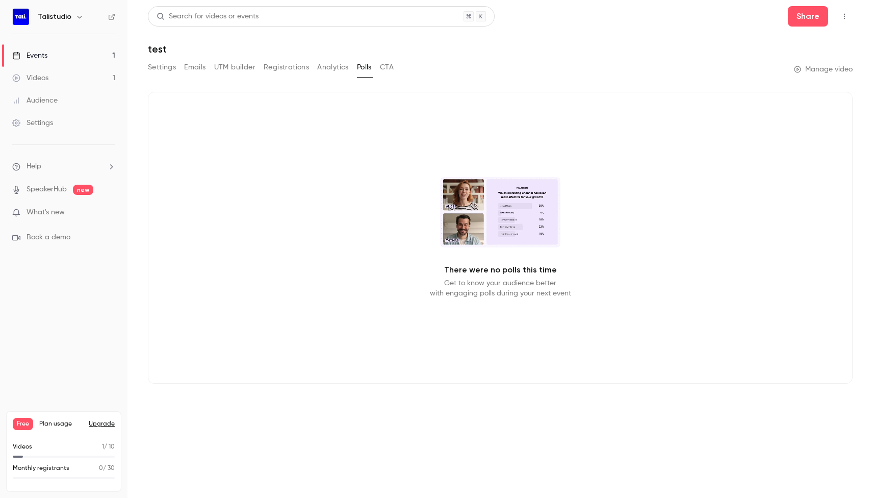
click at [391, 68] on button "CTA" at bounding box center [387, 67] width 14 height 16
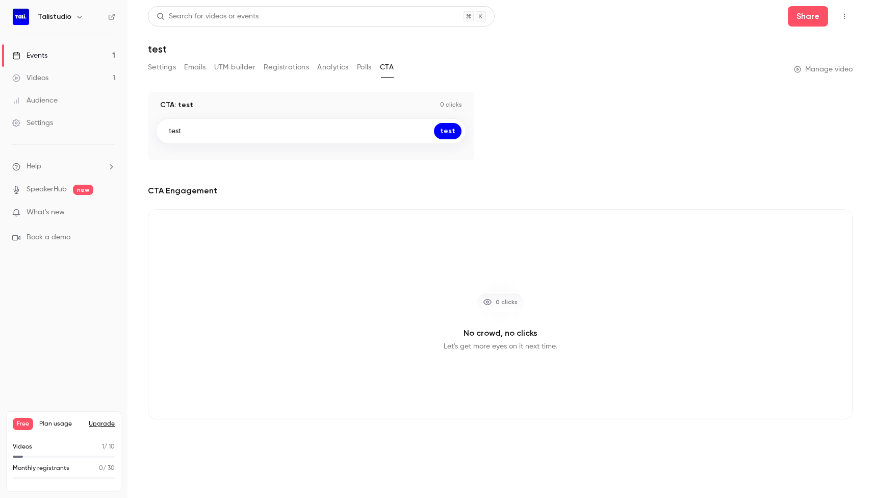
click at [278, 63] on button "Registrations" at bounding box center [286, 67] width 45 height 16
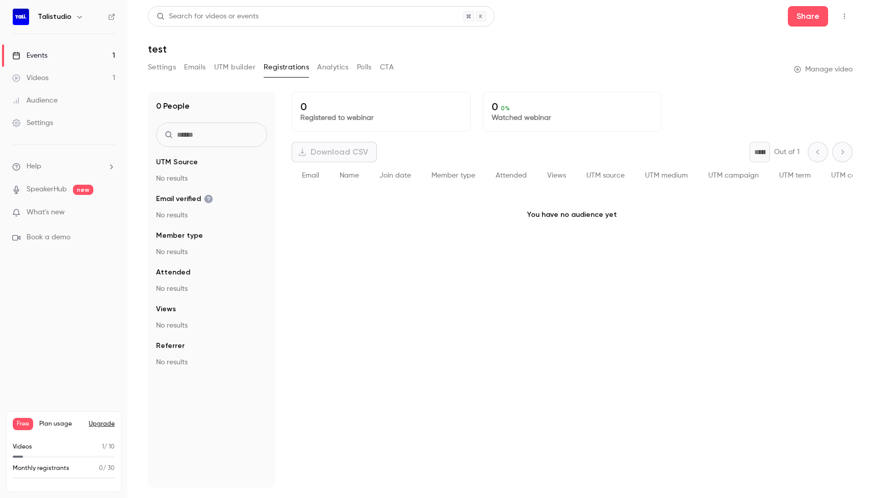
click at [166, 65] on button "Settings" at bounding box center [162, 67] width 28 height 16
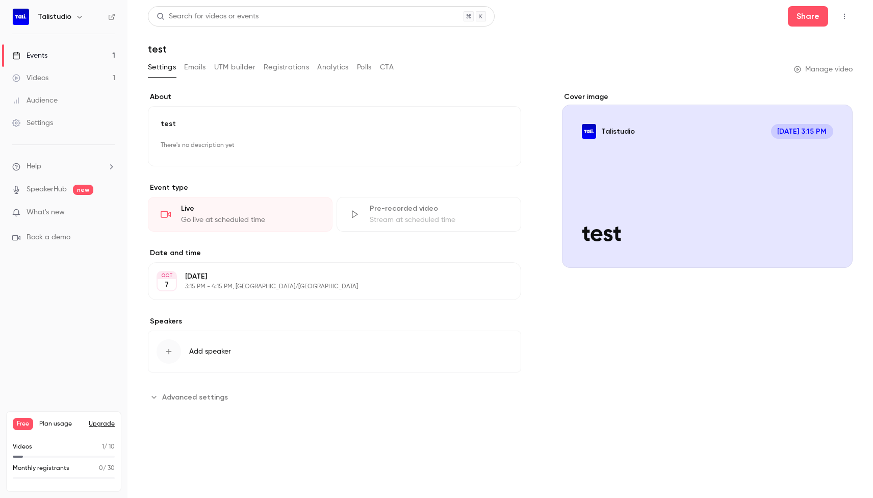
click at [65, 215] on p "What's new" at bounding box center [55, 212] width 87 height 11
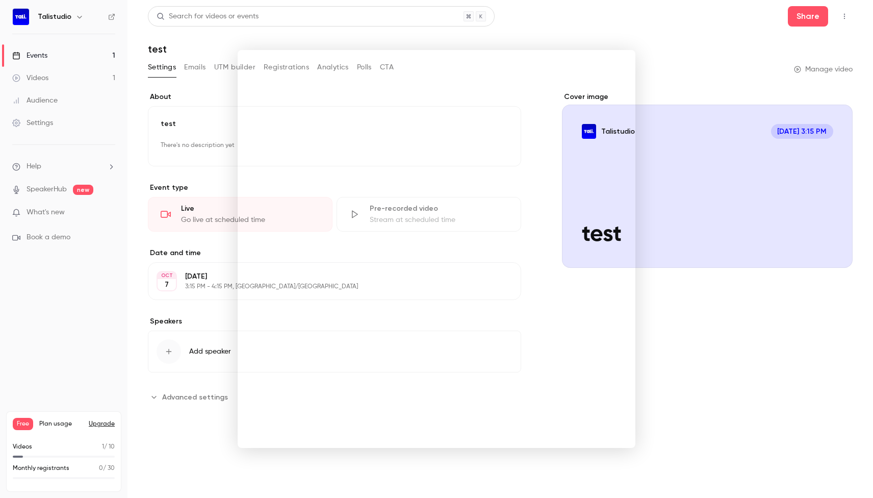
click at [662, 53] on div at bounding box center [436, 249] width 873 height 498
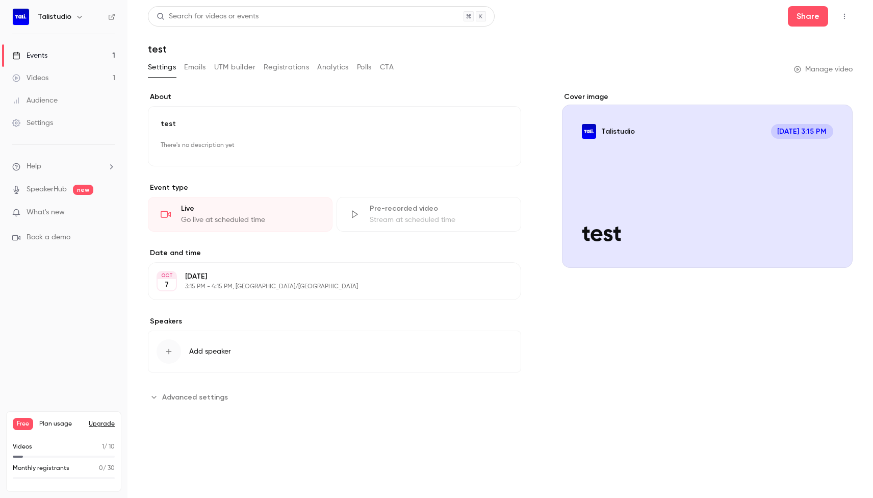
click at [51, 73] on link "Videos 1" at bounding box center [63, 78] width 127 height 22
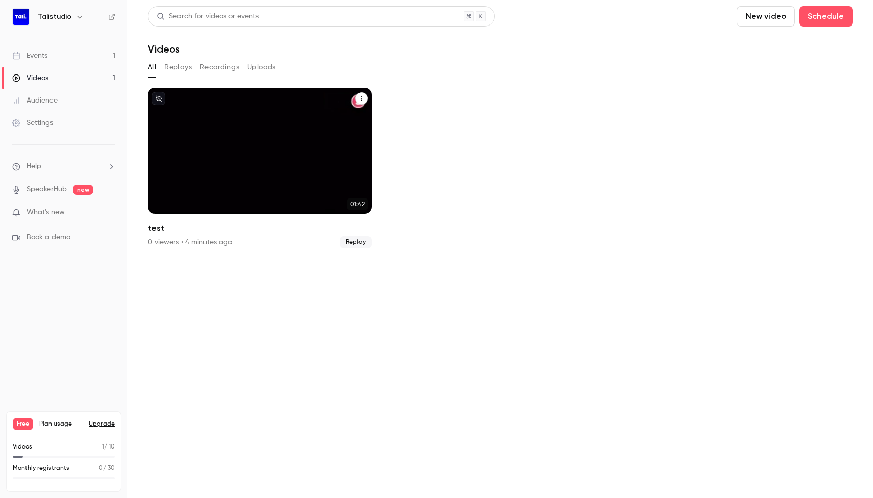
click at [362, 94] on button "test" at bounding box center [361, 98] width 12 height 12
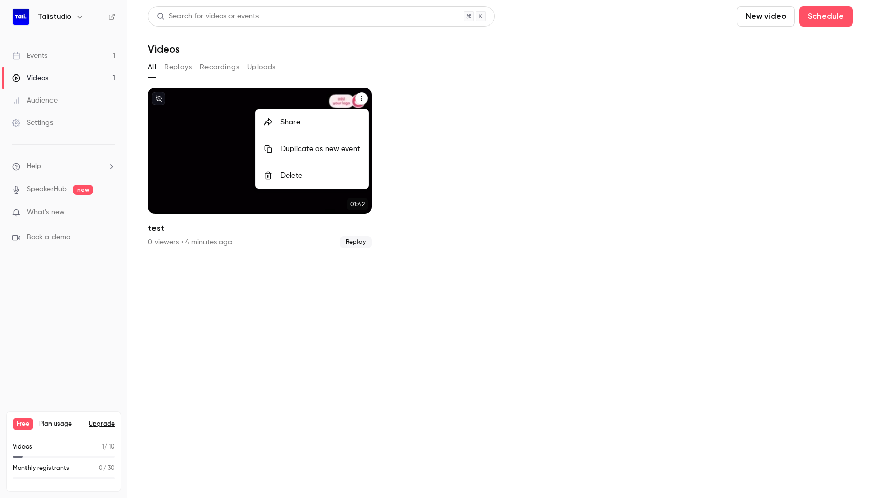
click at [324, 178] on div "Delete" at bounding box center [320, 175] width 80 height 10
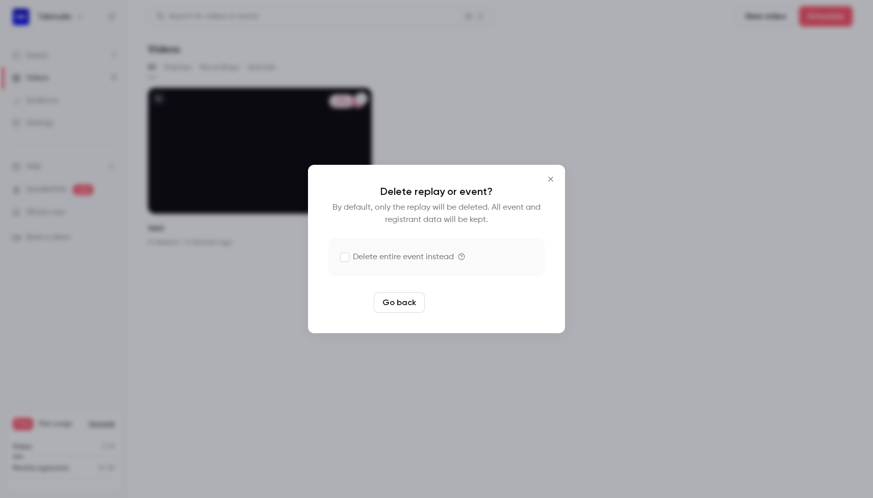
click at [476, 311] on button "Delete replay" at bounding box center [464, 302] width 71 height 20
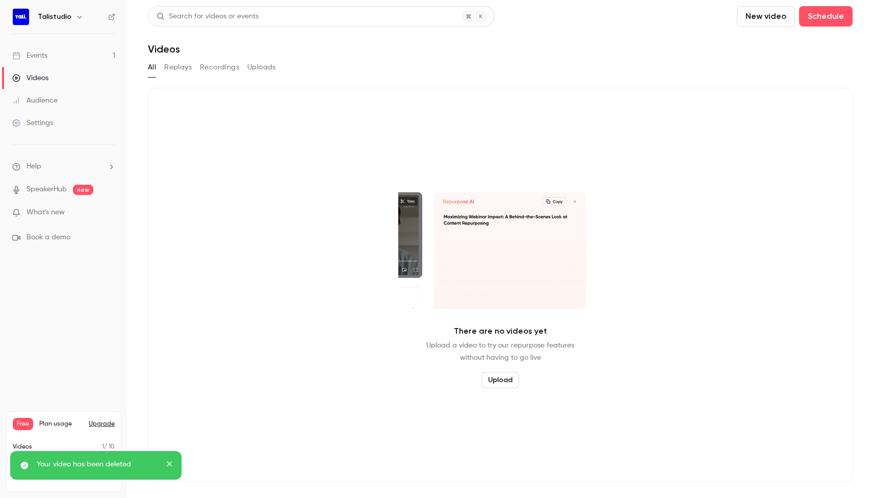
click at [774, 17] on button "New video" at bounding box center [766, 16] width 58 height 20
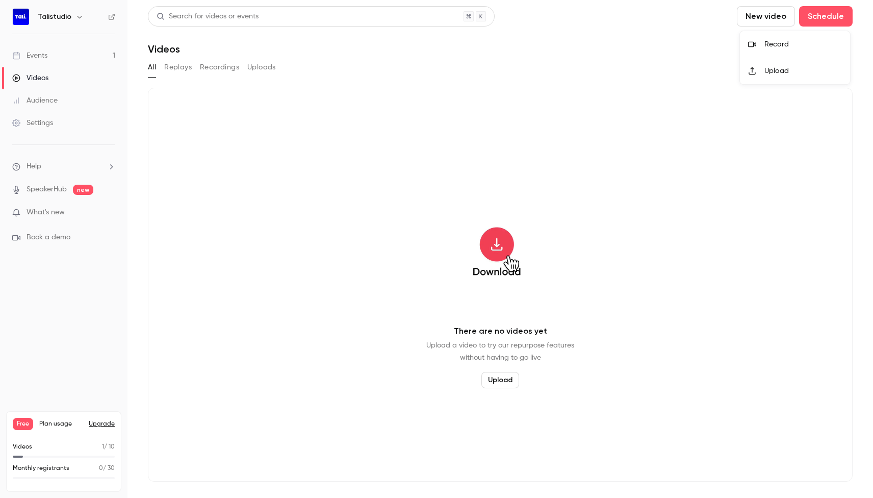
click at [772, 48] on div "Record" at bounding box center [803, 44] width 78 height 10
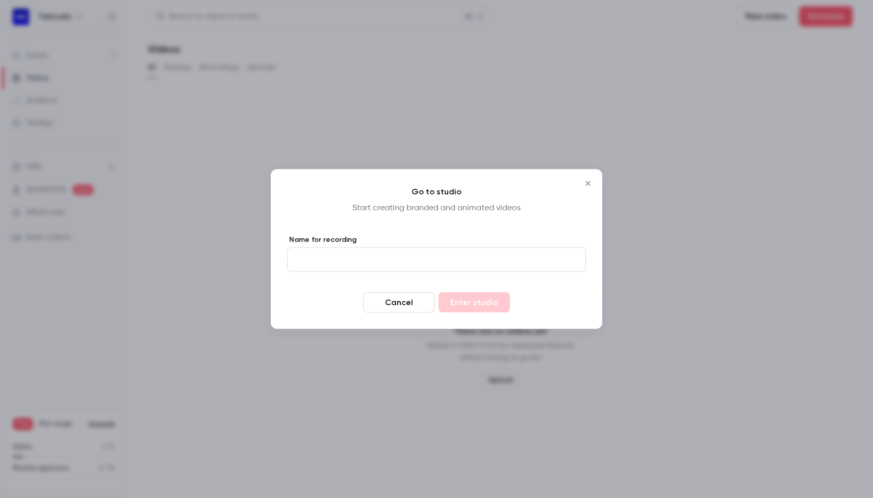
click at [402, 272] on form "Name for recording Cancel Enter studio" at bounding box center [436, 274] width 299 height 78
click at [402, 268] on input "Name for recording" at bounding box center [436, 259] width 299 height 24
type input "****"
click at [478, 310] on button "Enter studio" at bounding box center [474, 302] width 71 height 20
